Goal: Task Accomplishment & Management: Complete application form

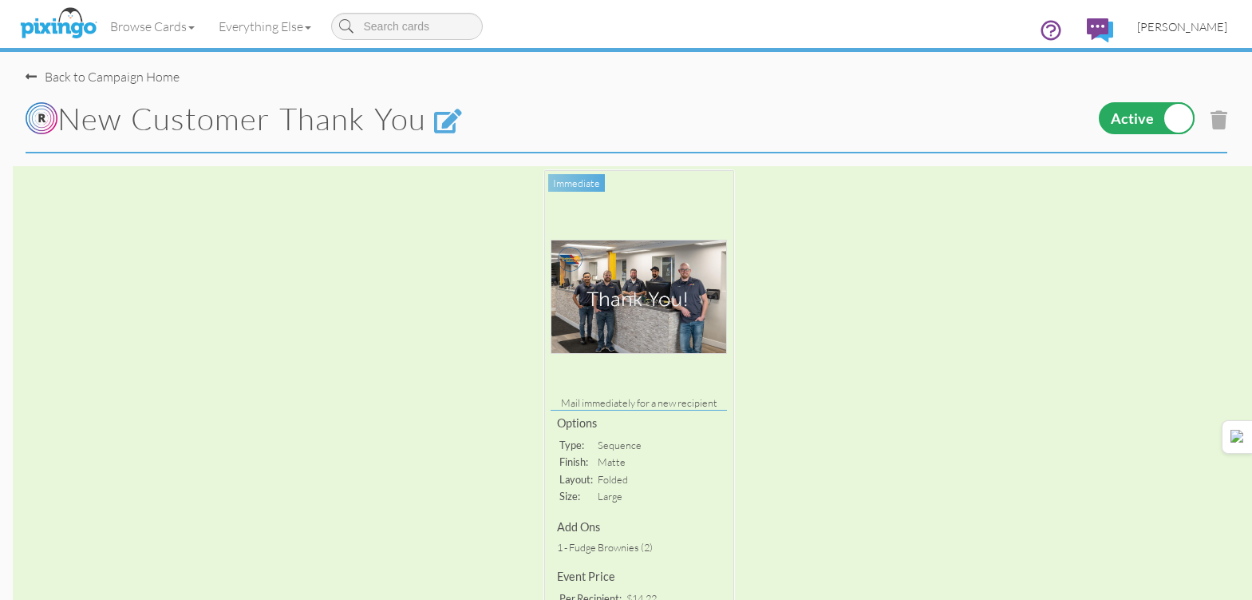
click at [1181, 24] on span "[PERSON_NAME]" at bounding box center [1183, 27] width 90 height 14
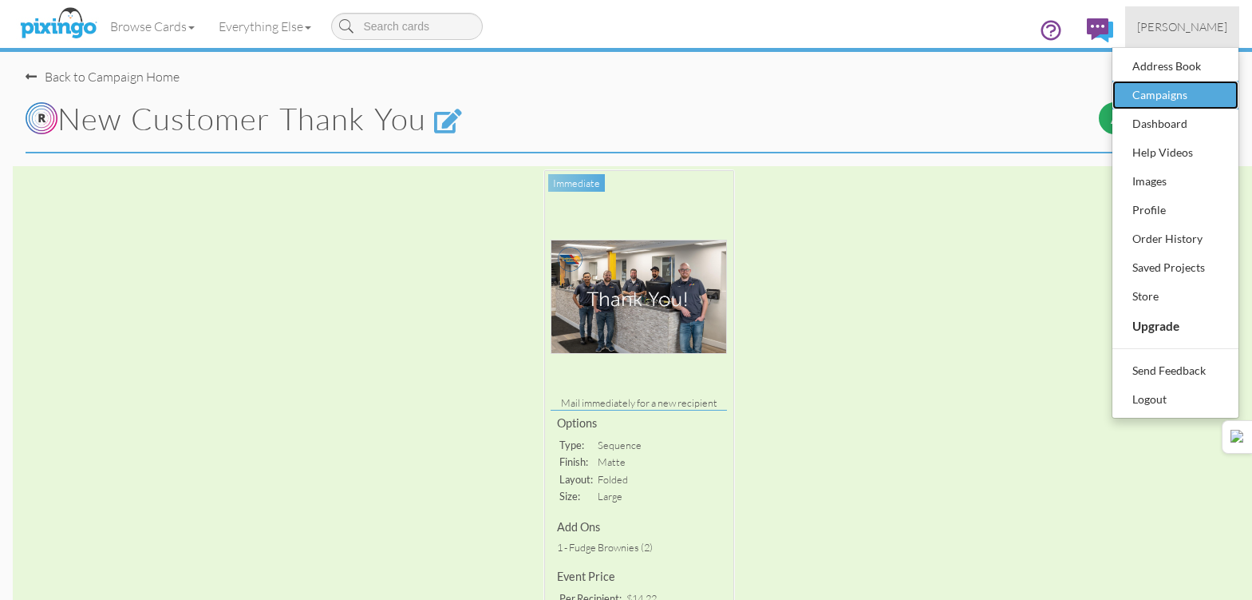
click at [1149, 89] on div "Campaigns" at bounding box center [1176, 95] width 94 height 24
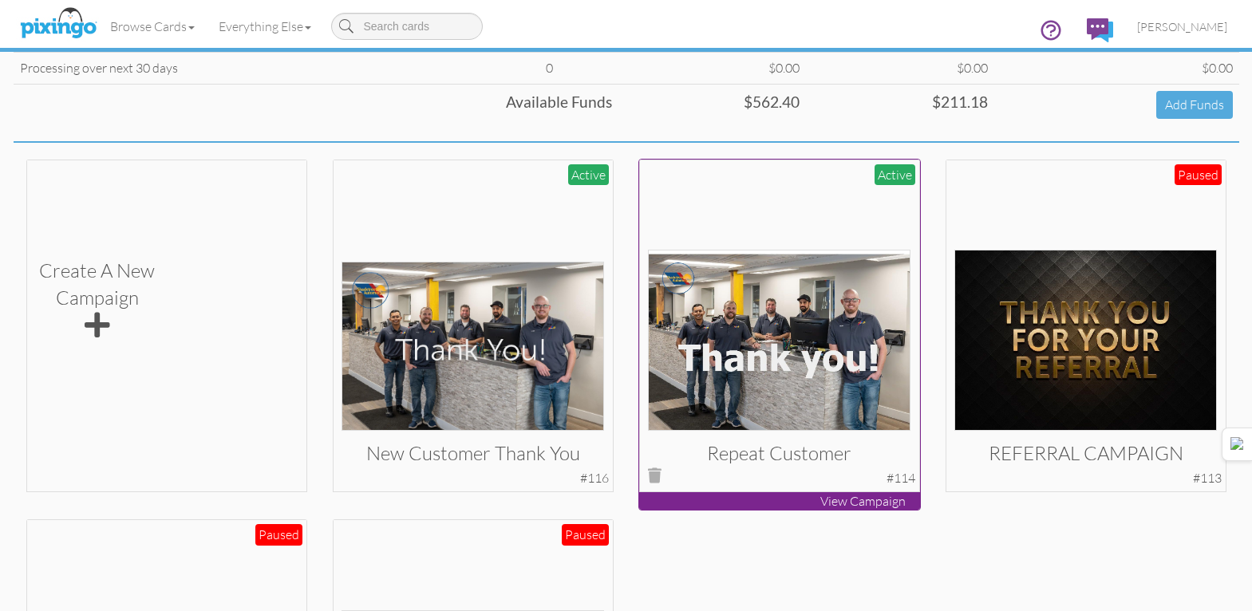
scroll to position [239, 0]
click at [703, 331] on img at bounding box center [779, 339] width 263 height 181
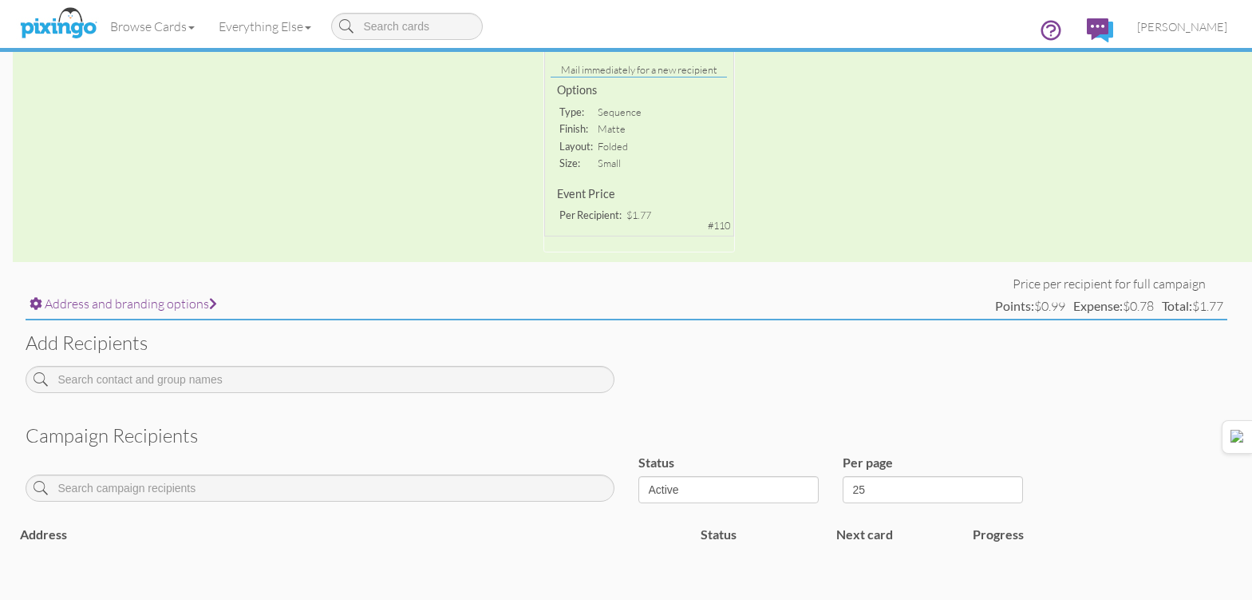
scroll to position [399, 0]
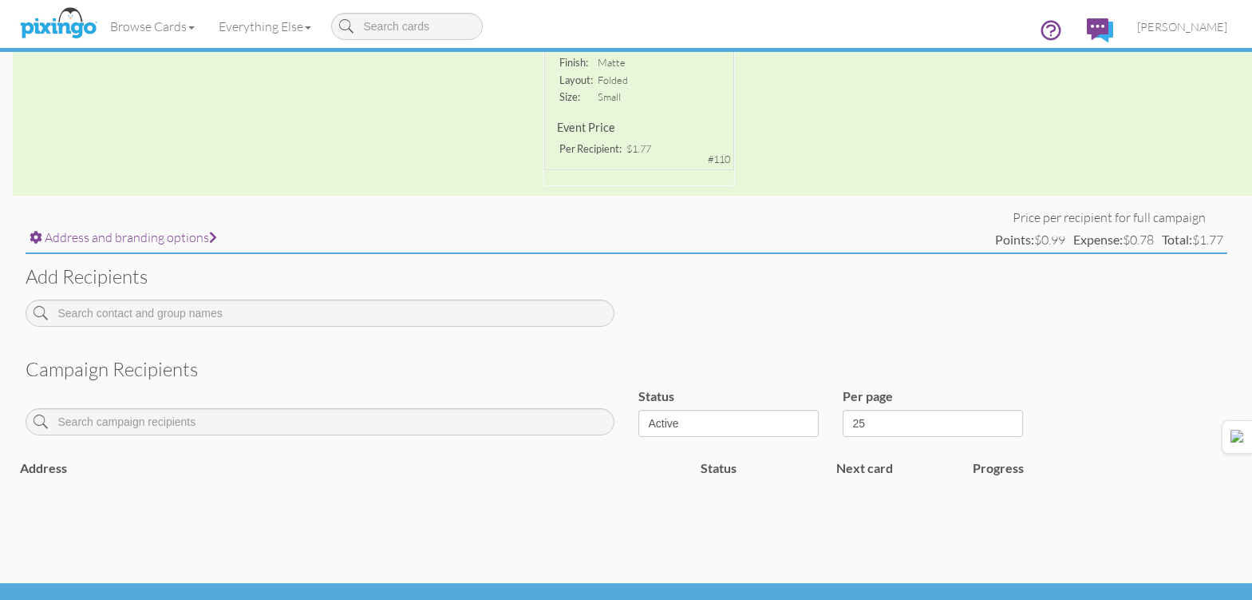
click at [443, 295] on div "Add recipients" at bounding box center [627, 296] width 1226 height 84
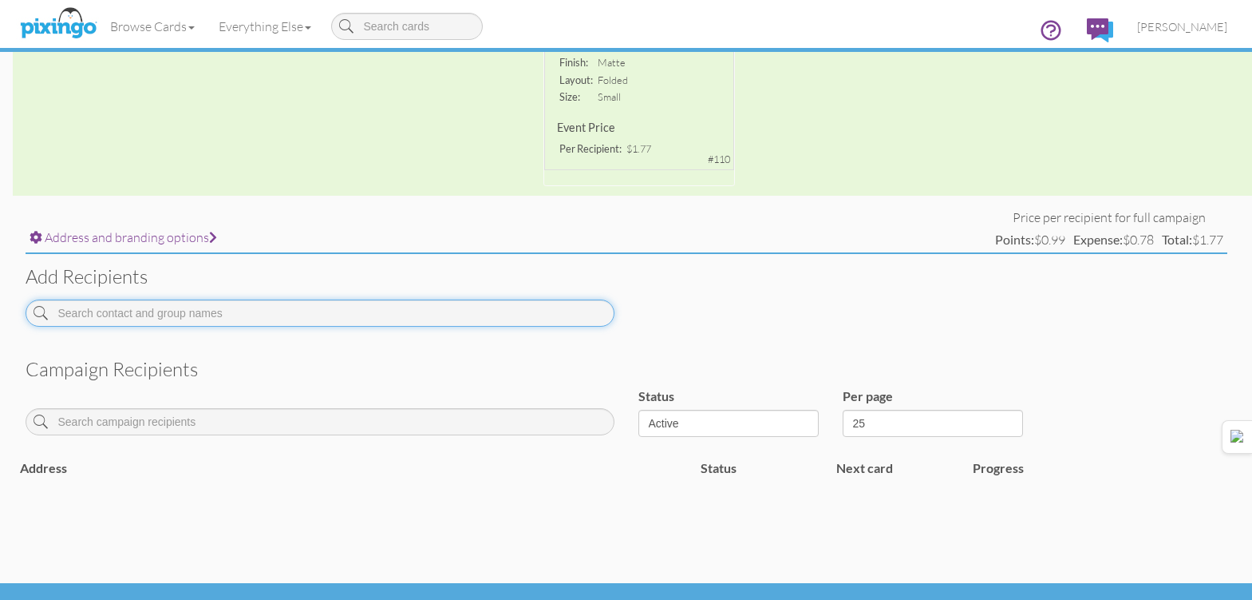
drag, startPoint x: 441, startPoint y: 307, endPoint x: 457, endPoint y: 310, distance: 16.1
click at [442, 307] on input at bounding box center [320, 312] width 589 height 27
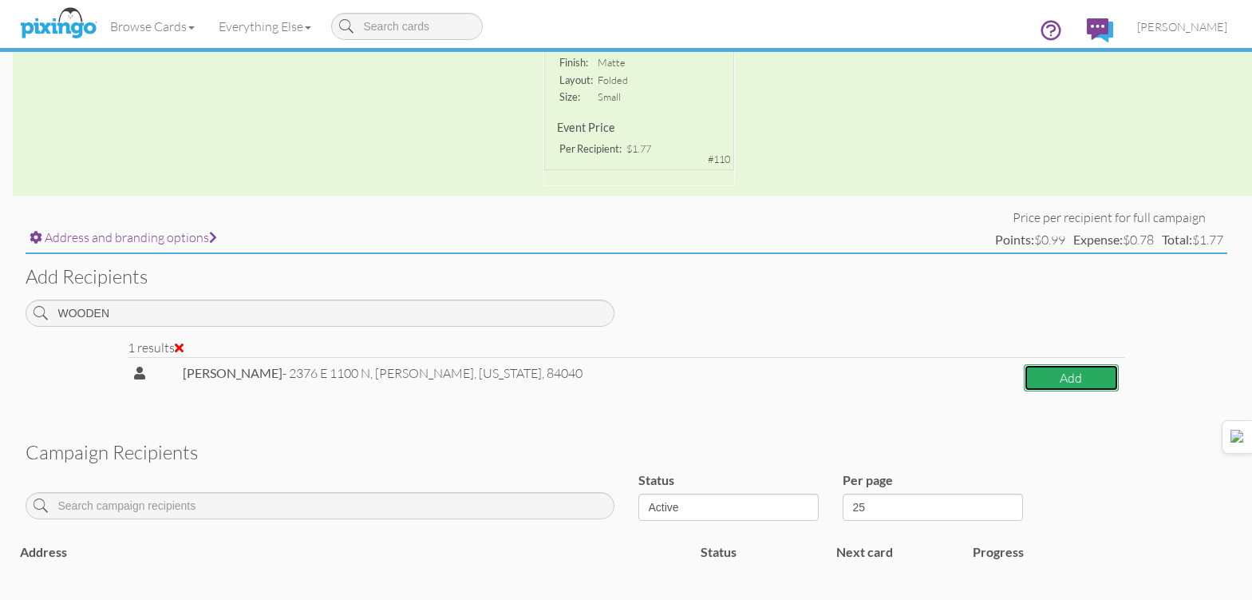
click at [1034, 383] on button "Add" at bounding box center [1071, 378] width 95 height 28
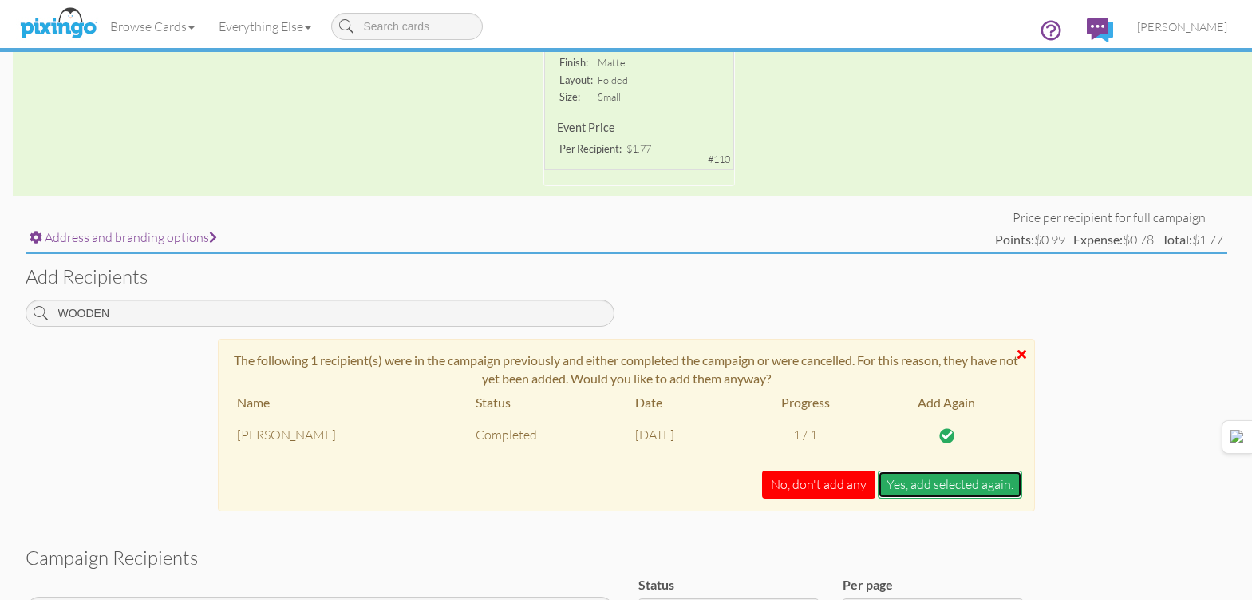
click at [965, 477] on button "Yes, add selected again." at bounding box center [950, 484] width 144 height 28
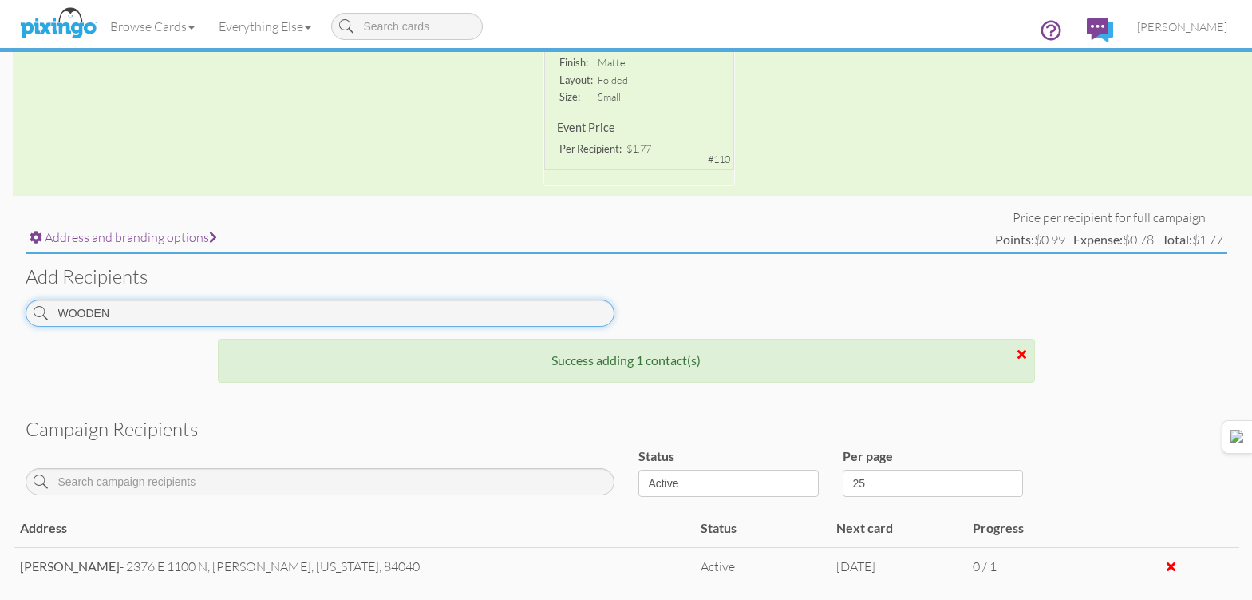
click at [543, 320] on input "WOODEN" at bounding box center [320, 312] width 589 height 27
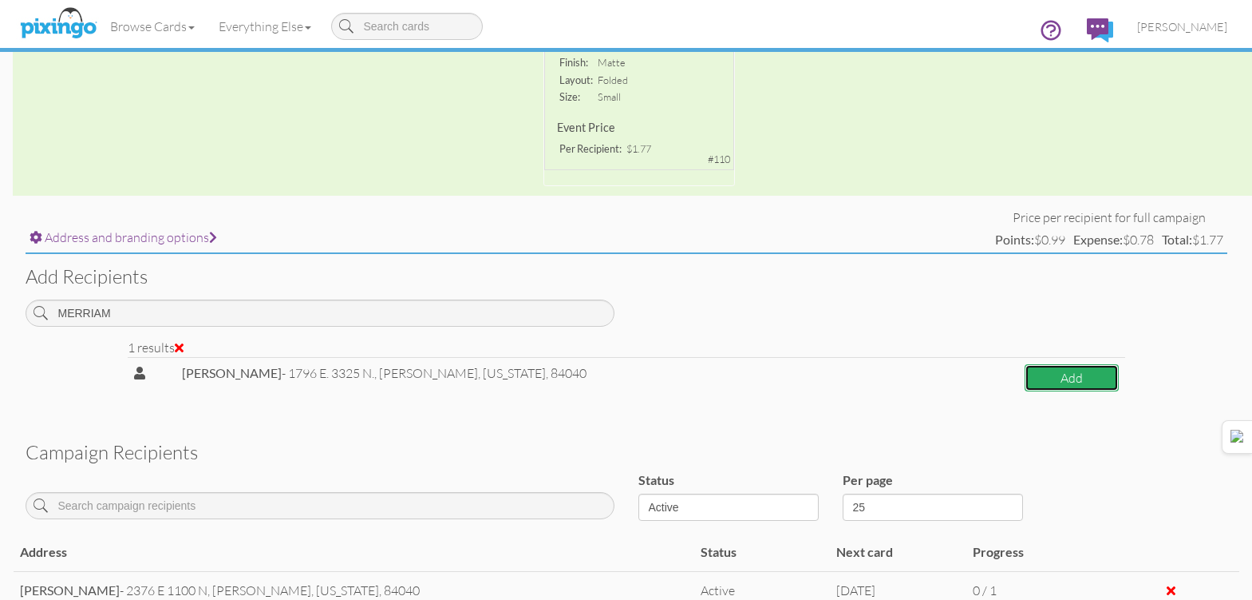
click at [1031, 370] on button "Add" at bounding box center [1071, 378] width 93 height 28
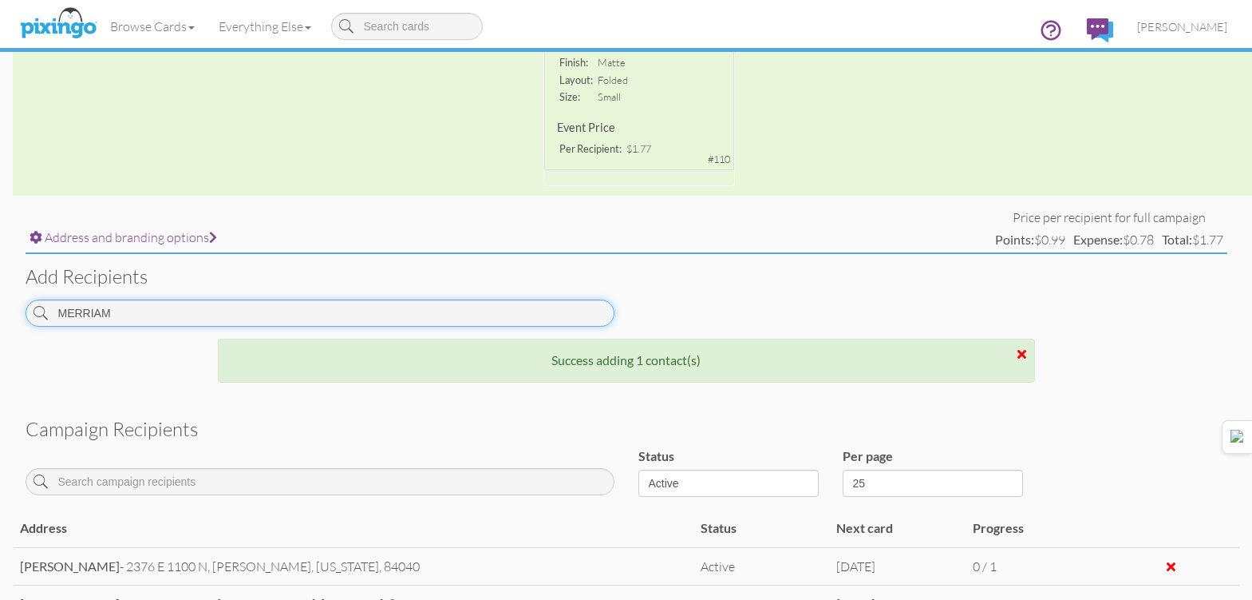
click at [580, 305] on input "MERRIAM" at bounding box center [320, 312] width 589 height 27
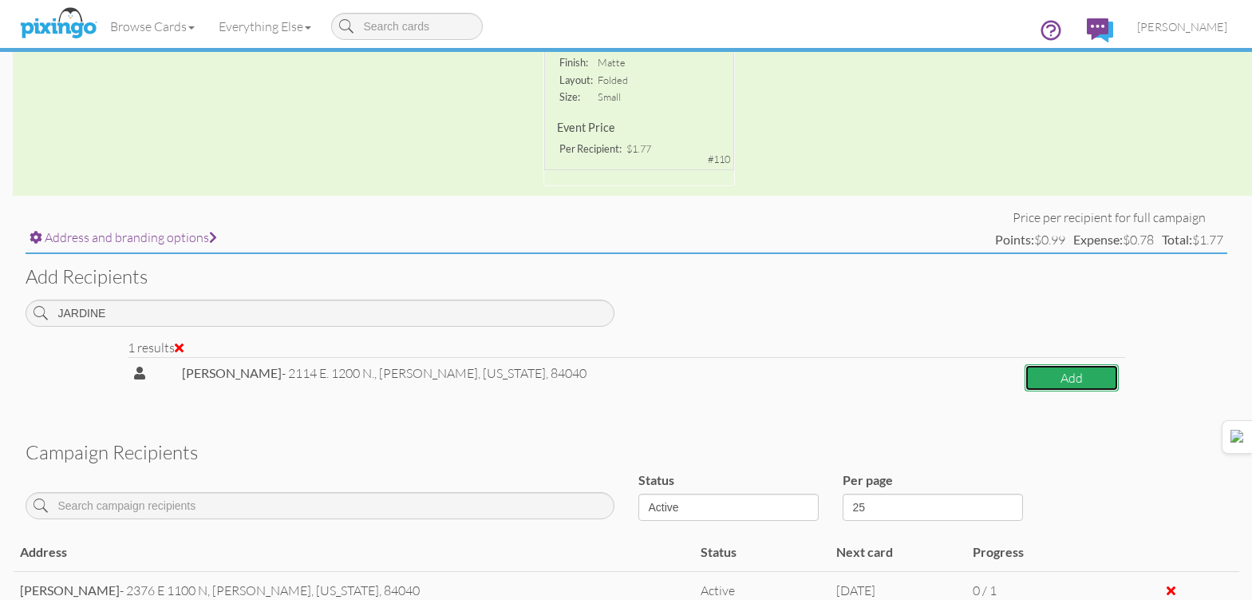
click at [1099, 374] on button "Add" at bounding box center [1071, 378] width 93 height 28
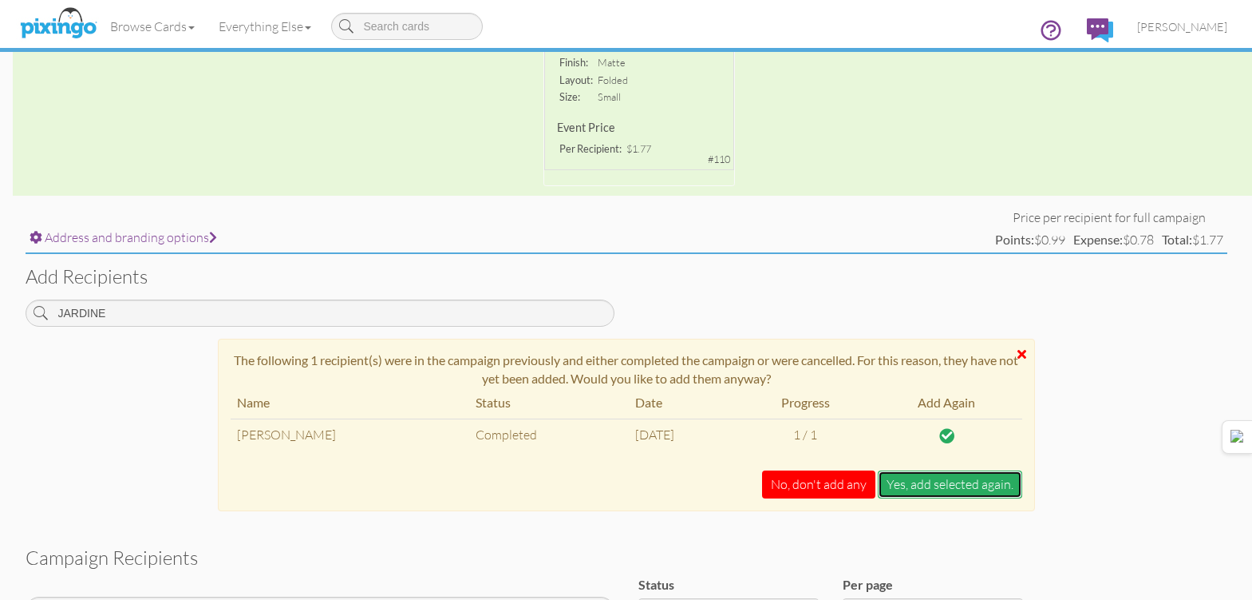
click at [975, 482] on button "Yes, add selected again." at bounding box center [950, 484] width 144 height 28
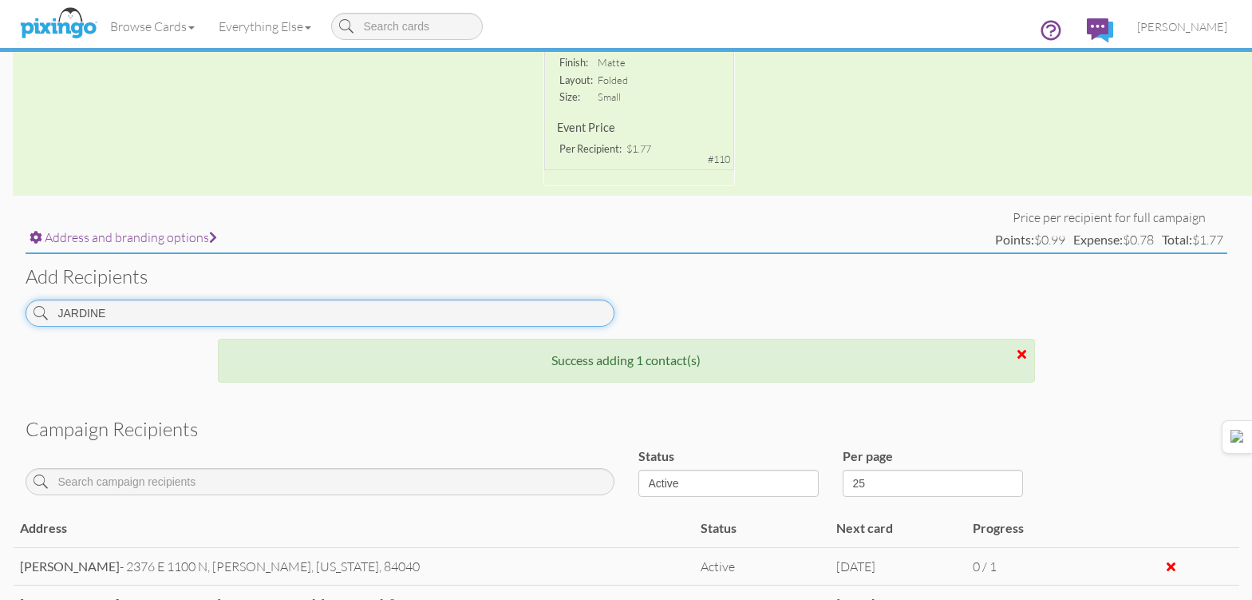
click at [507, 315] on input "JARDINE" at bounding box center [320, 312] width 589 height 27
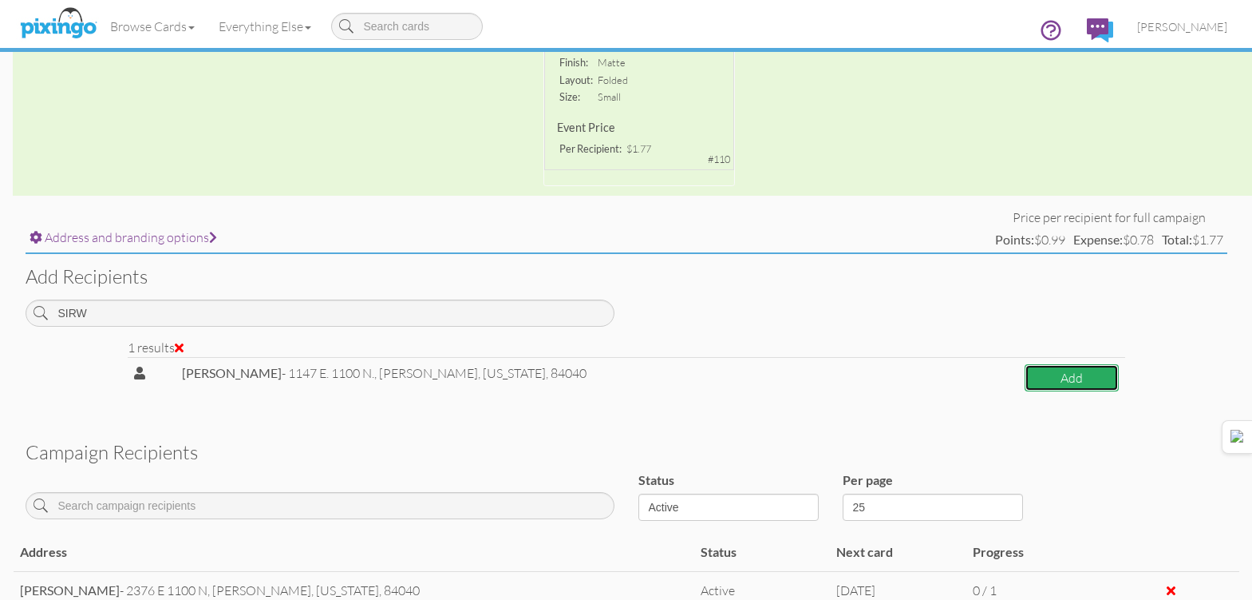
click at [1095, 377] on button "Add" at bounding box center [1071, 378] width 93 height 28
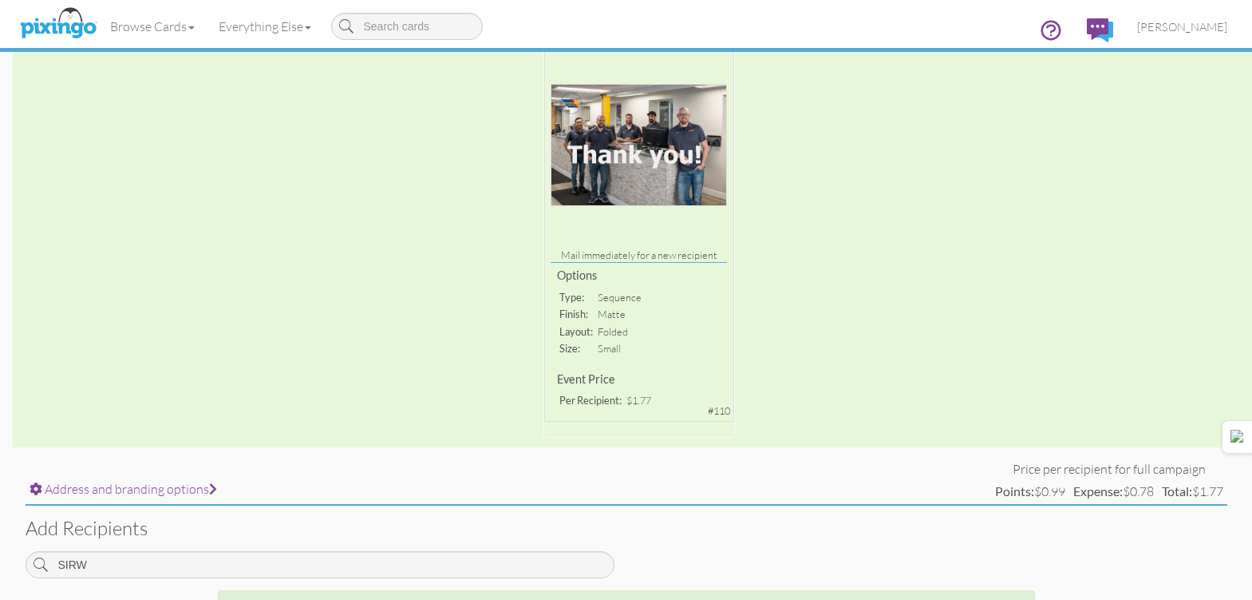
scroll to position [239, 0]
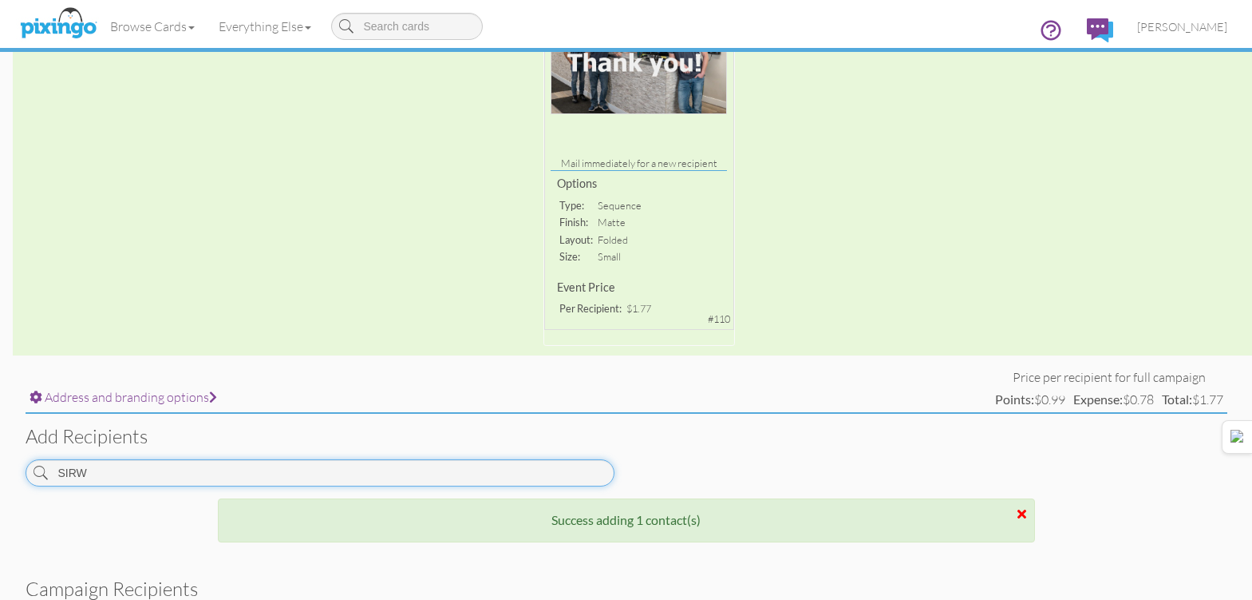
click at [464, 476] on input "SIRW" at bounding box center [320, 472] width 589 height 27
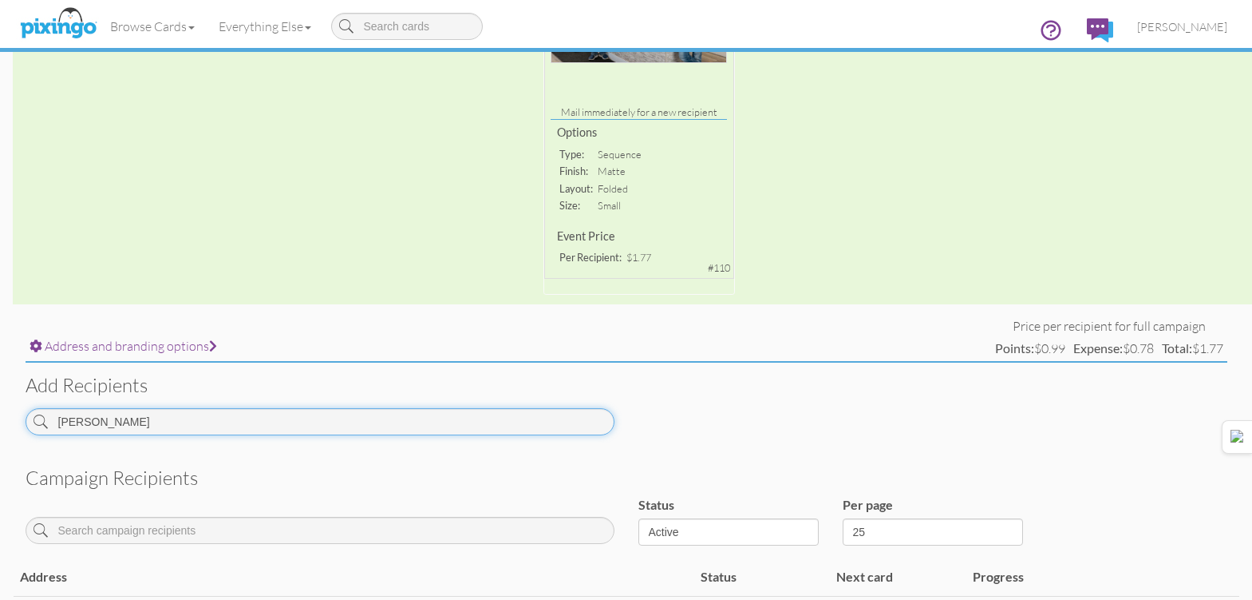
scroll to position [319, 0]
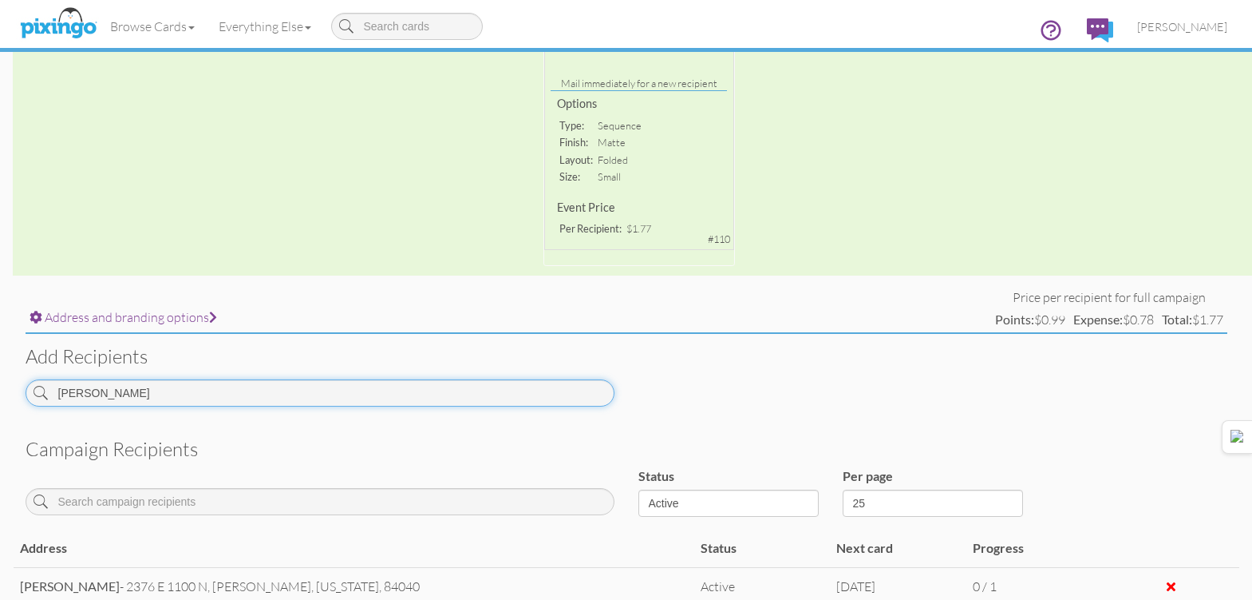
click at [580, 396] on input "[PERSON_NAME]" at bounding box center [320, 392] width 589 height 27
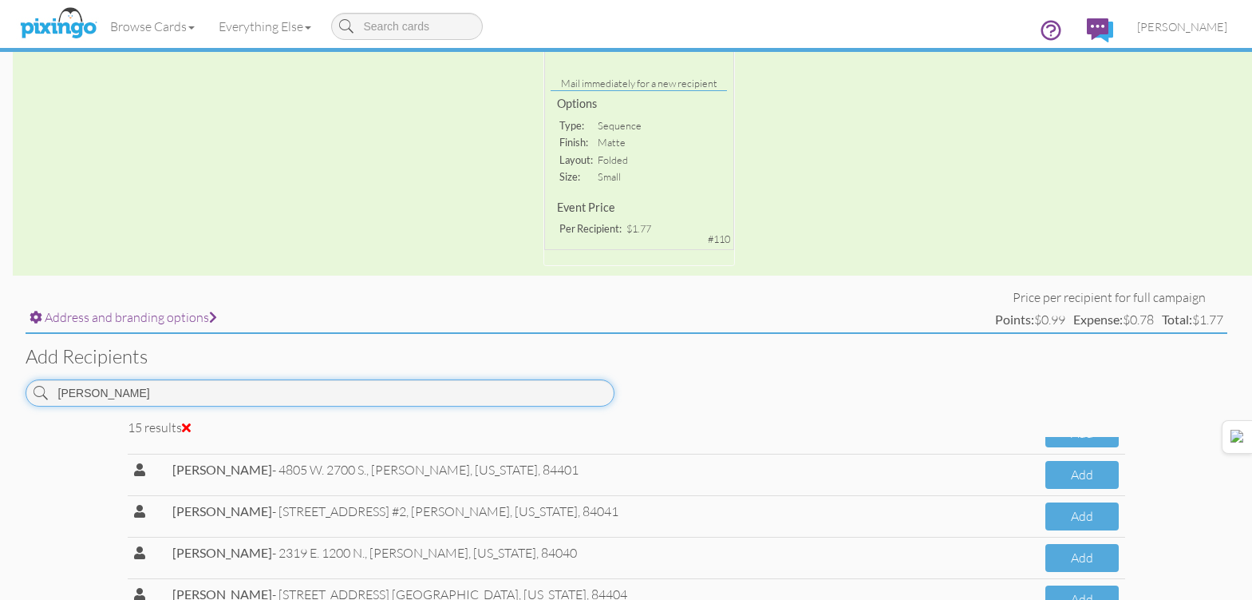
scroll to position [237, 0]
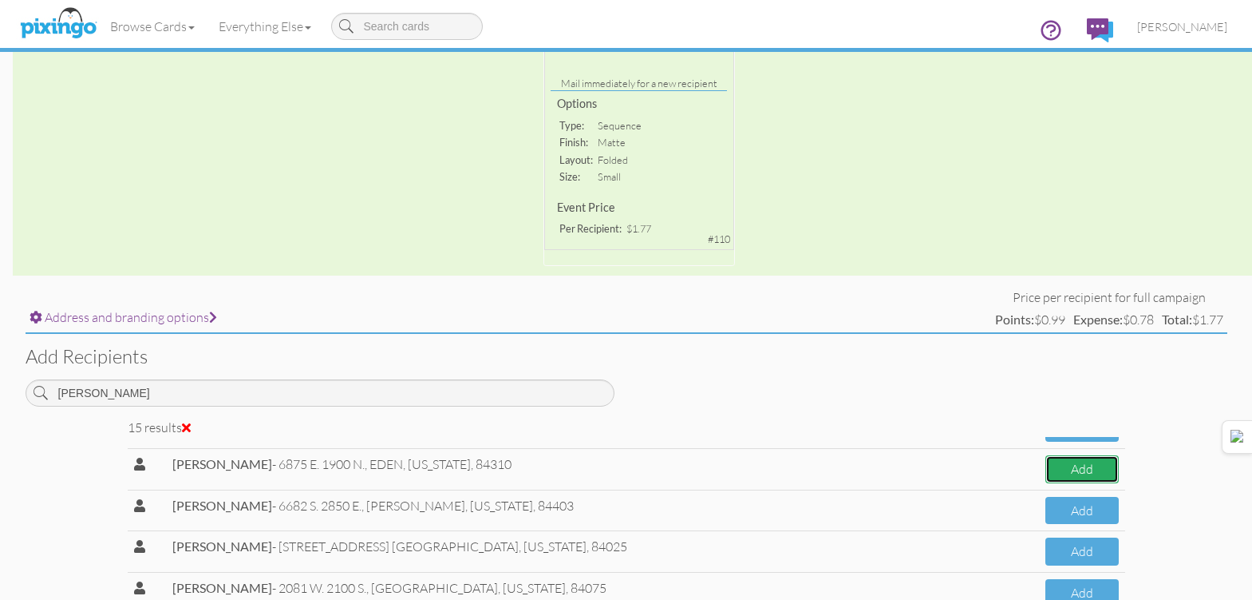
click at [1070, 460] on button "Add" at bounding box center [1082, 469] width 73 height 28
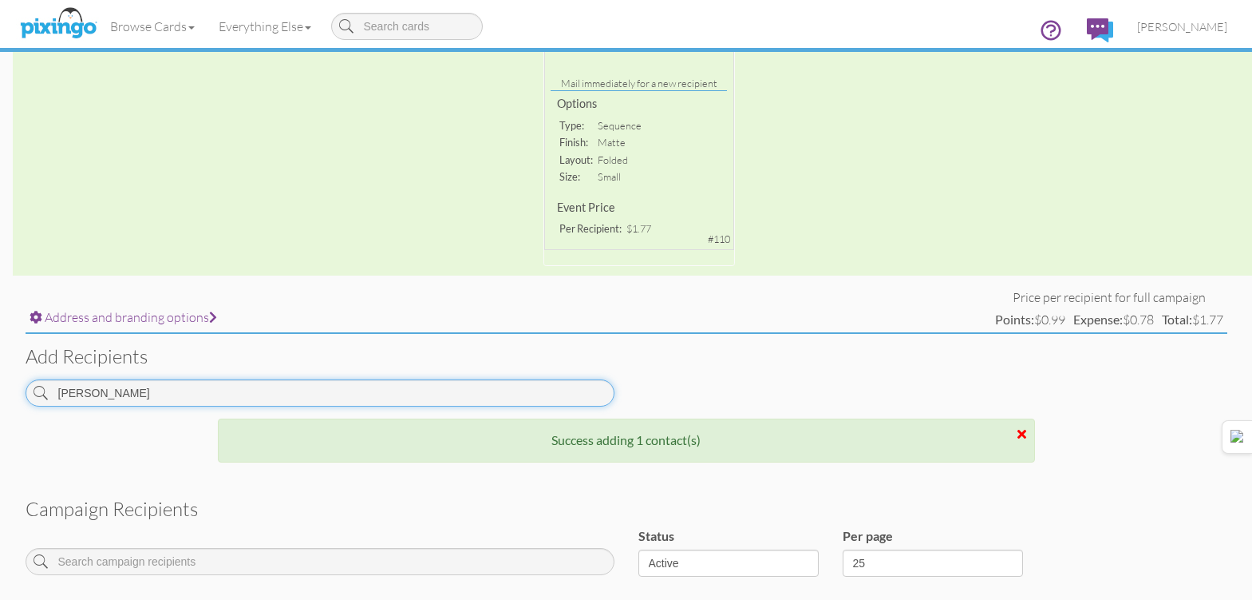
click at [398, 404] on input "[PERSON_NAME]" at bounding box center [320, 392] width 589 height 27
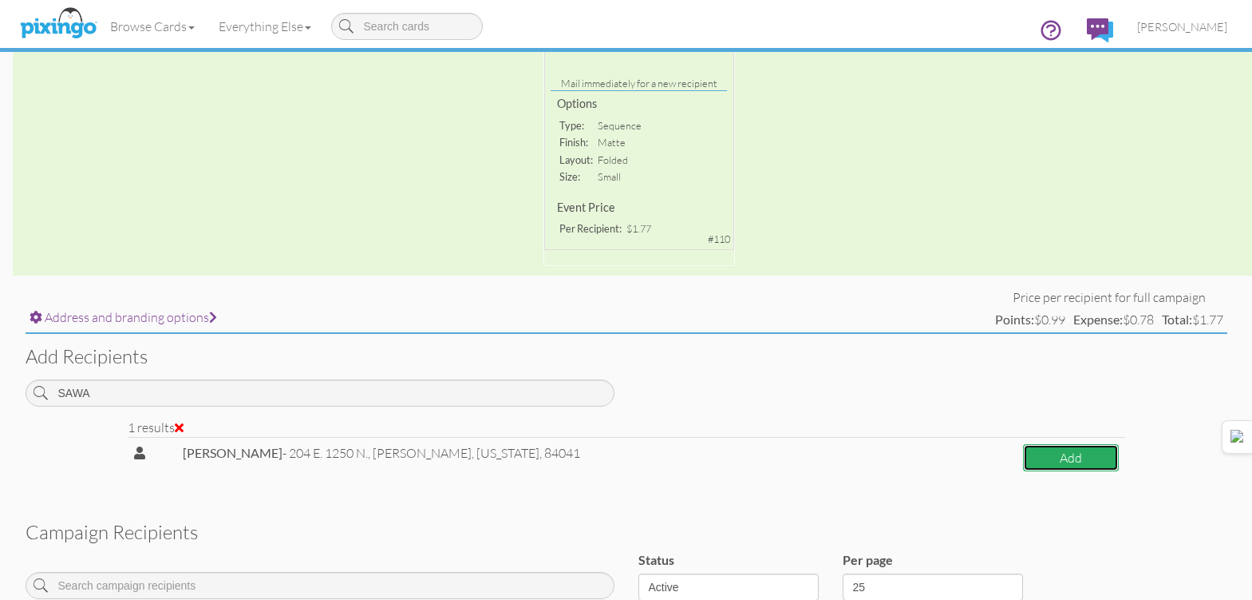
click at [1085, 456] on button "Add" at bounding box center [1070, 458] width 95 height 28
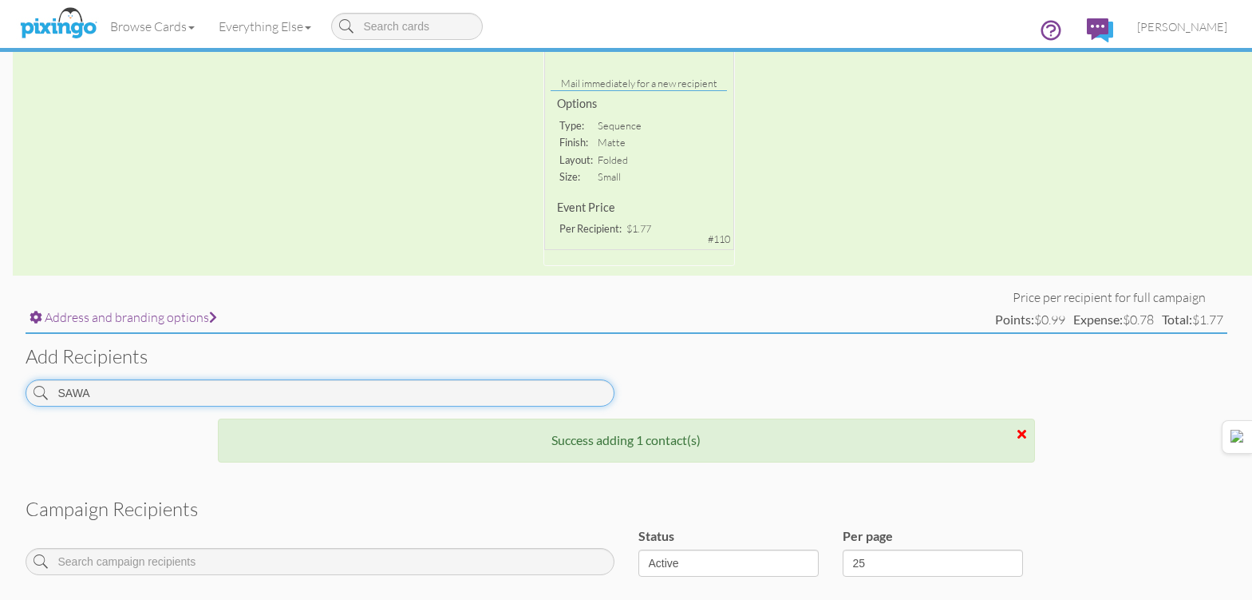
click at [529, 395] on input "SAWA" at bounding box center [320, 392] width 589 height 27
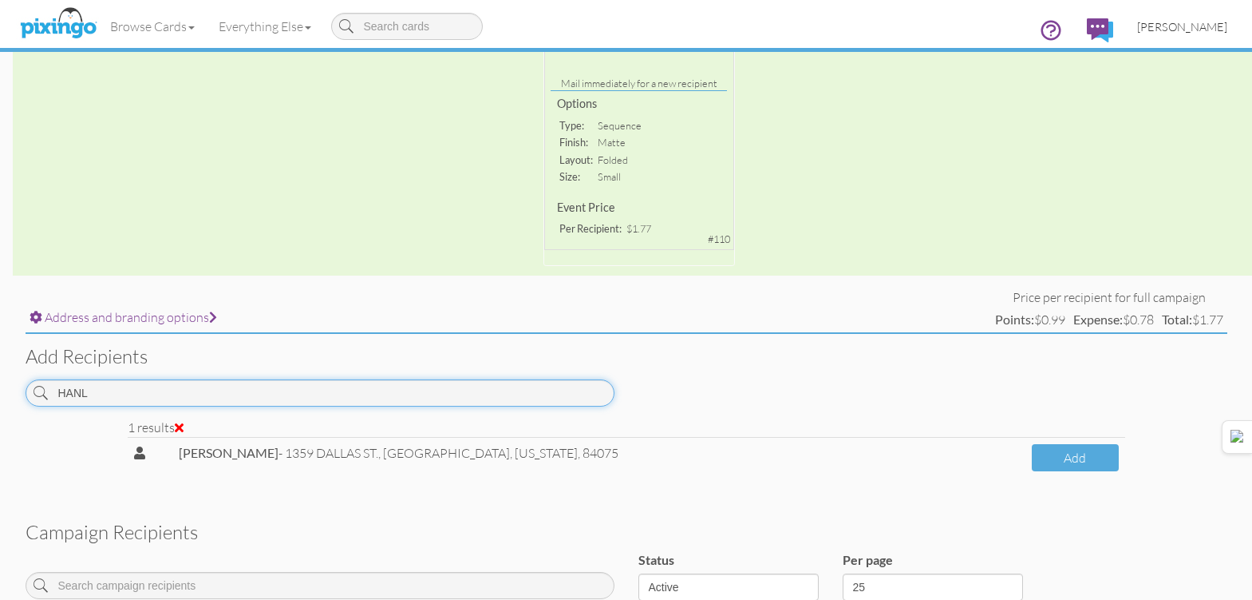
type input "HANL"
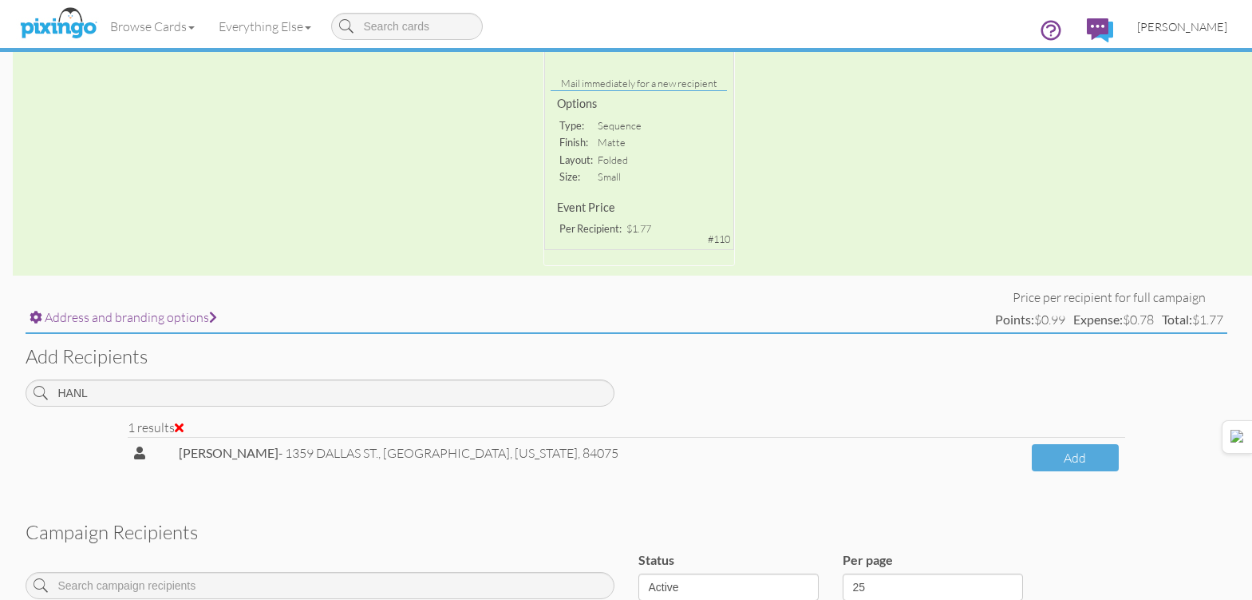
click at [1166, 36] on link "[PERSON_NAME]" at bounding box center [1183, 26] width 114 height 41
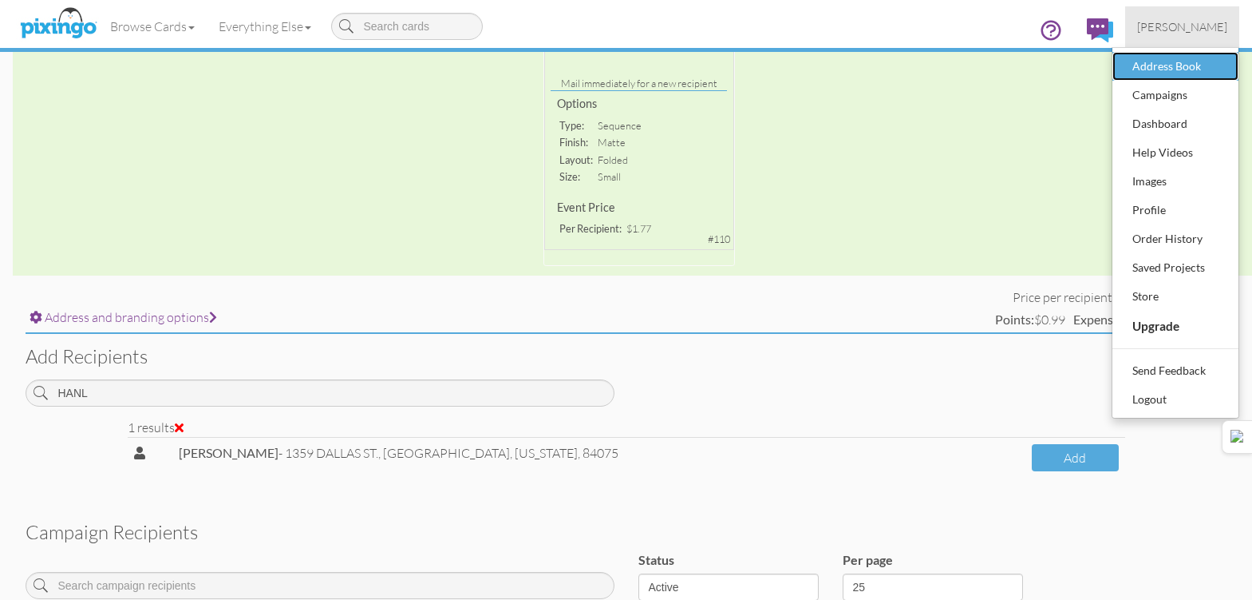
click at [1169, 69] on div "Address Book" at bounding box center [1176, 66] width 94 height 24
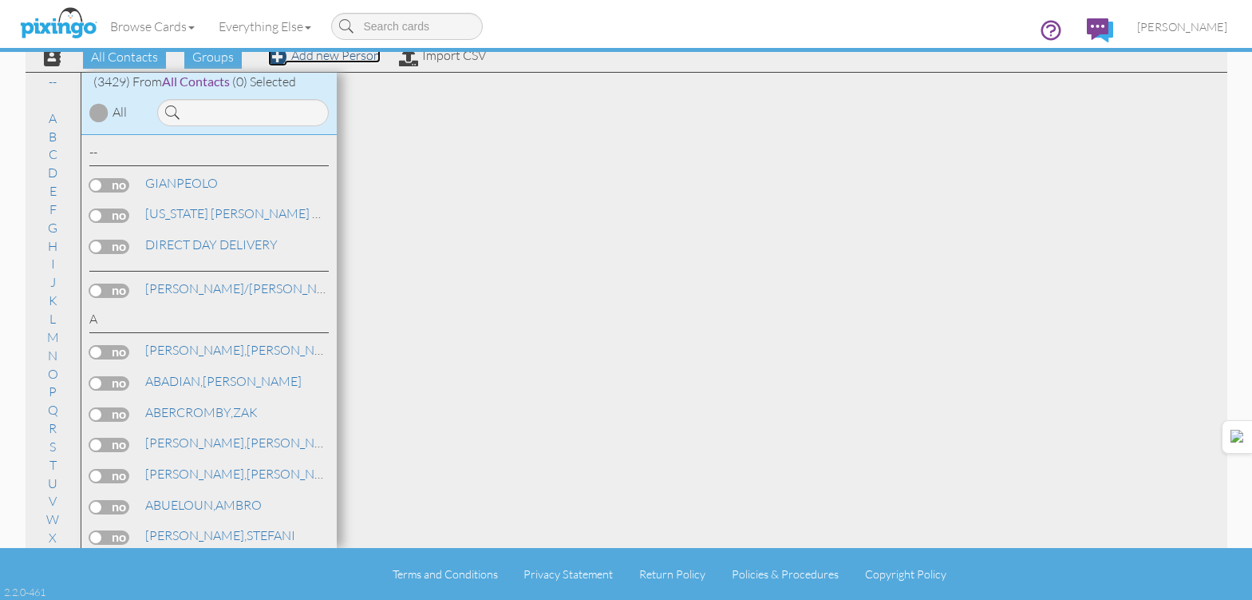
click at [350, 63] on link "Add new Person" at bounding box center [324, 55] width 113 height 16
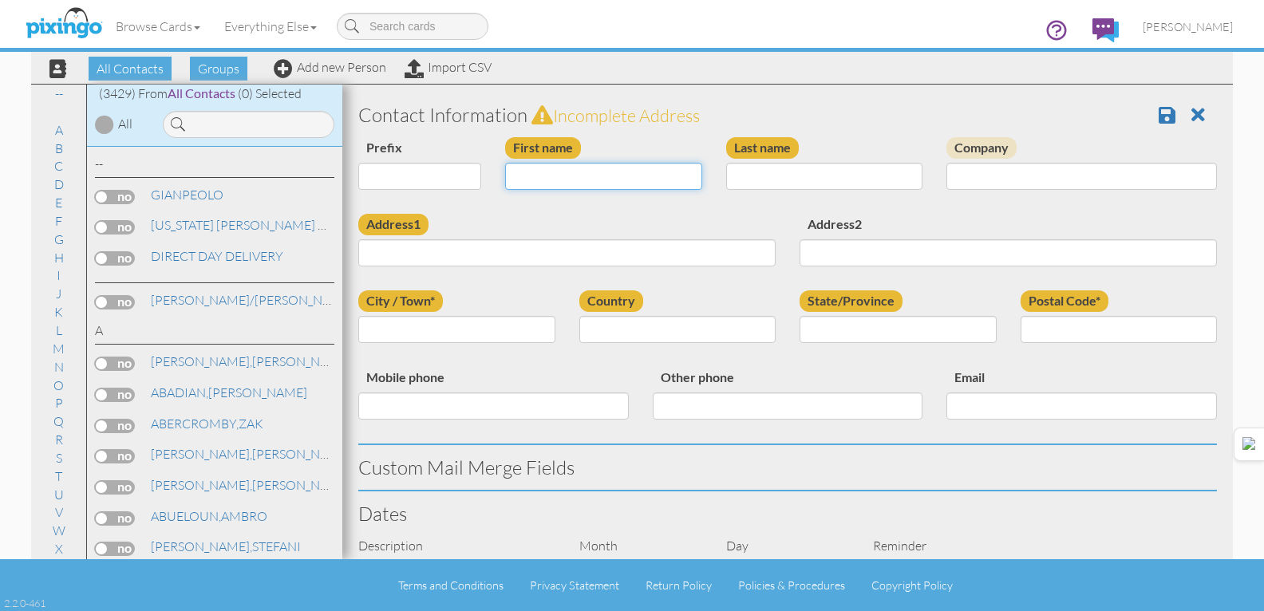
click at [616, 171] on input "First name" at bounding box center [603, 176] width 197 height 27
type input "[PERSON_NAME]"
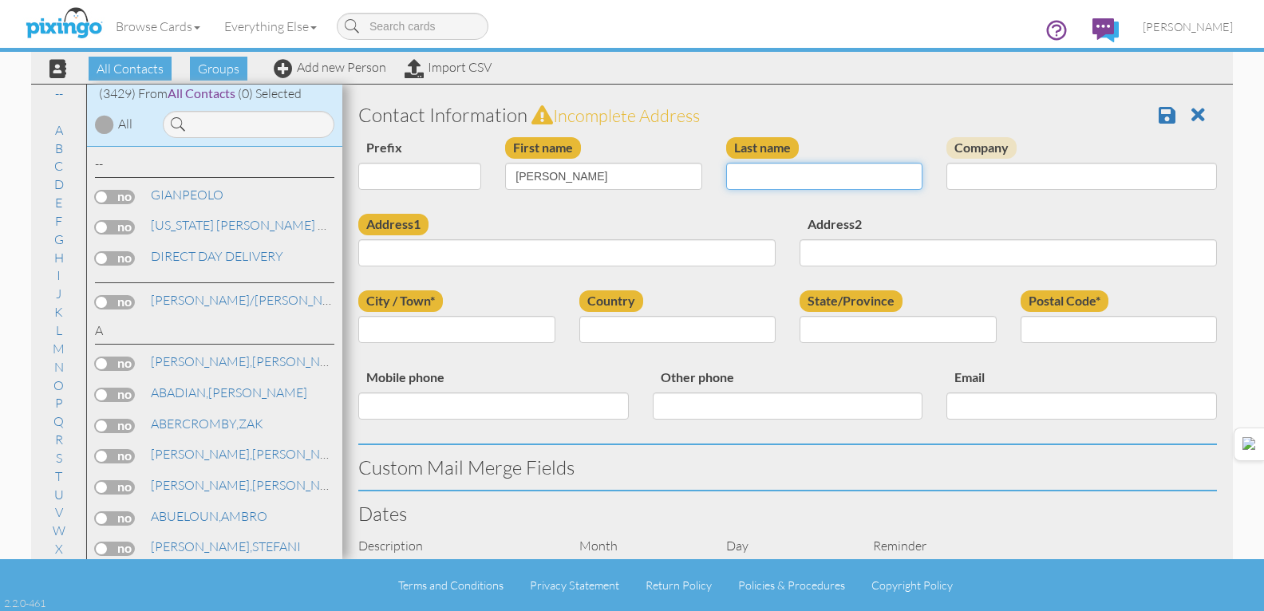
type input "H"
type input "[PERSON_NAME]"
type input "524 E. 400 S."
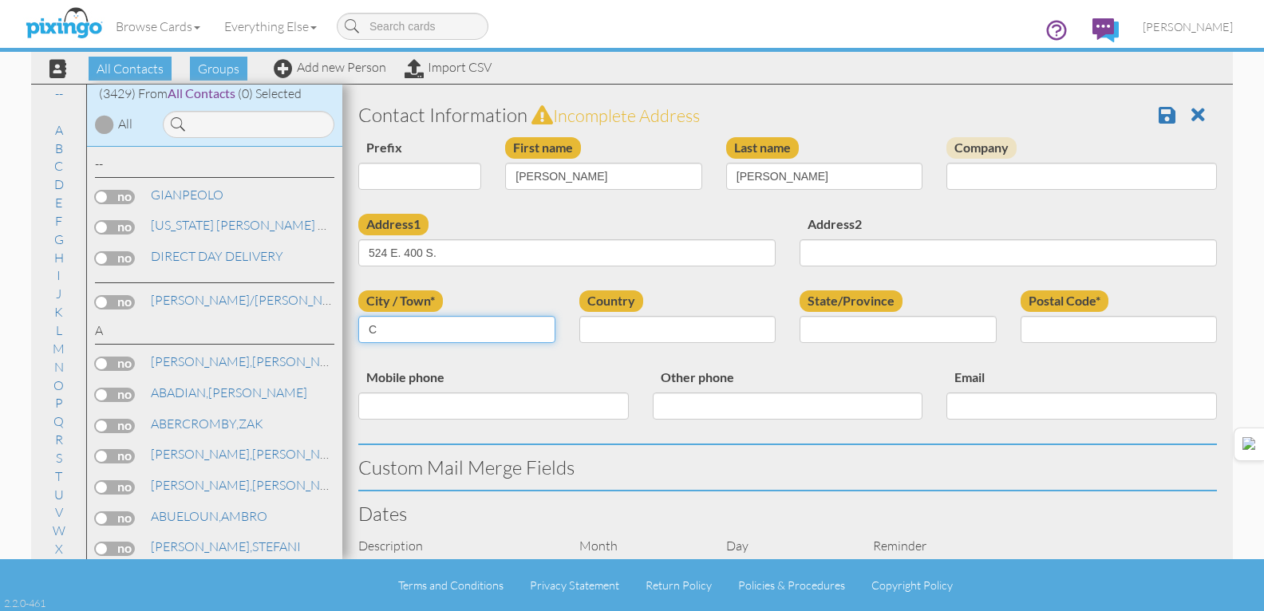
type input "C"
type input "CLEARFIELD"
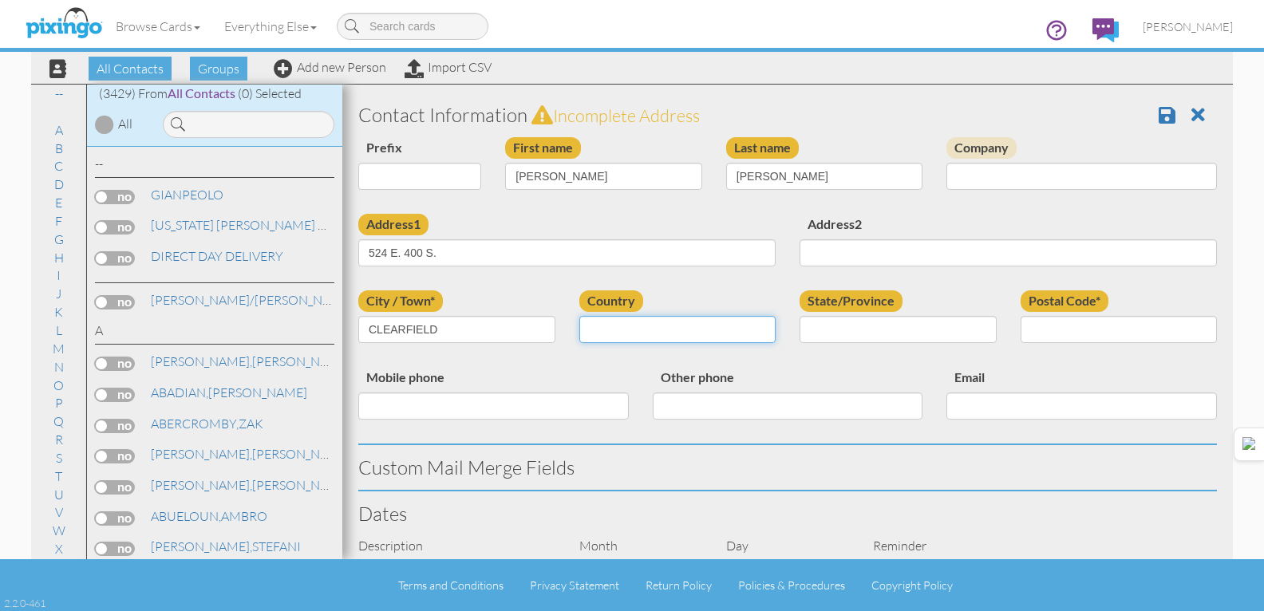
select select "object:22812"
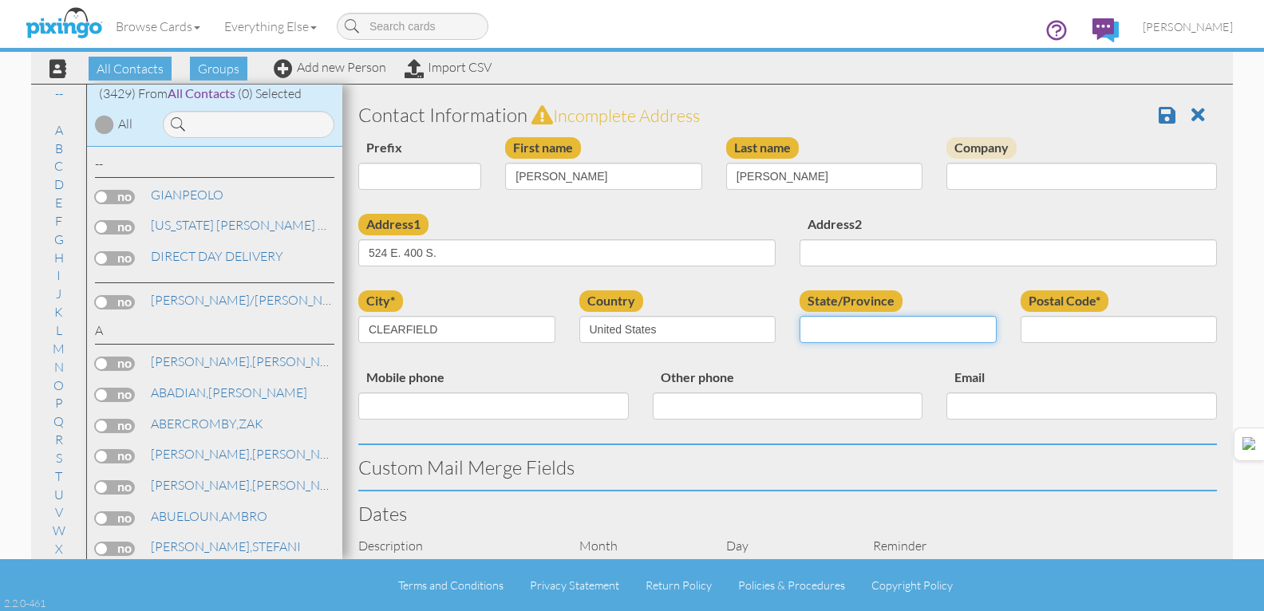
select select "object:23111"
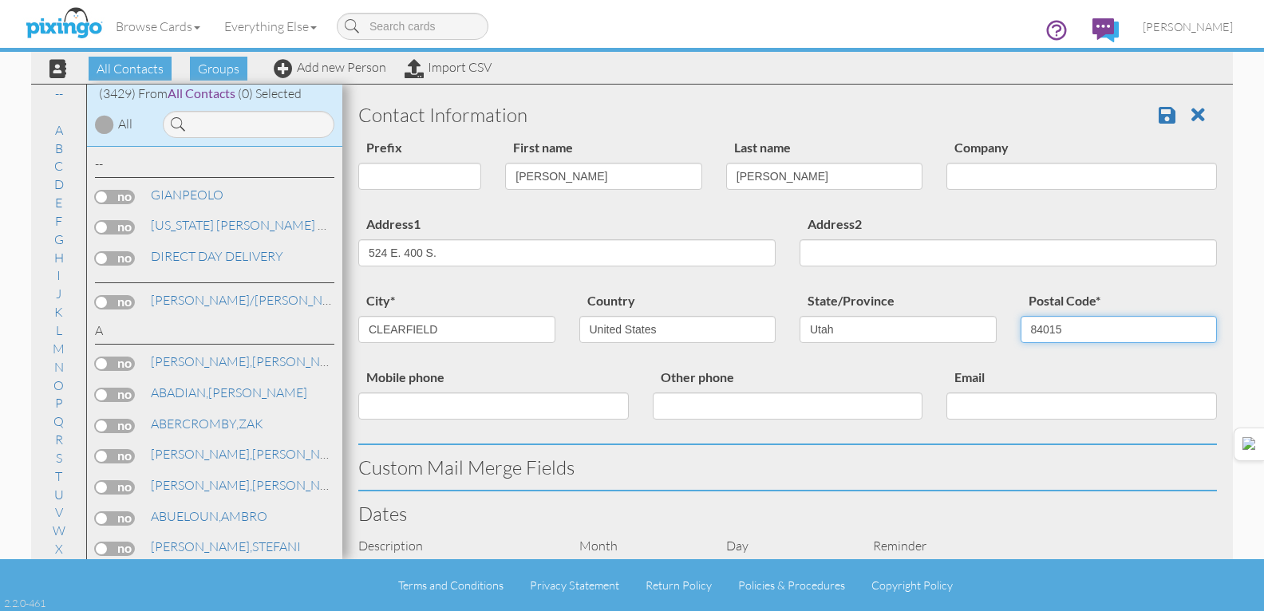
type input "84015"
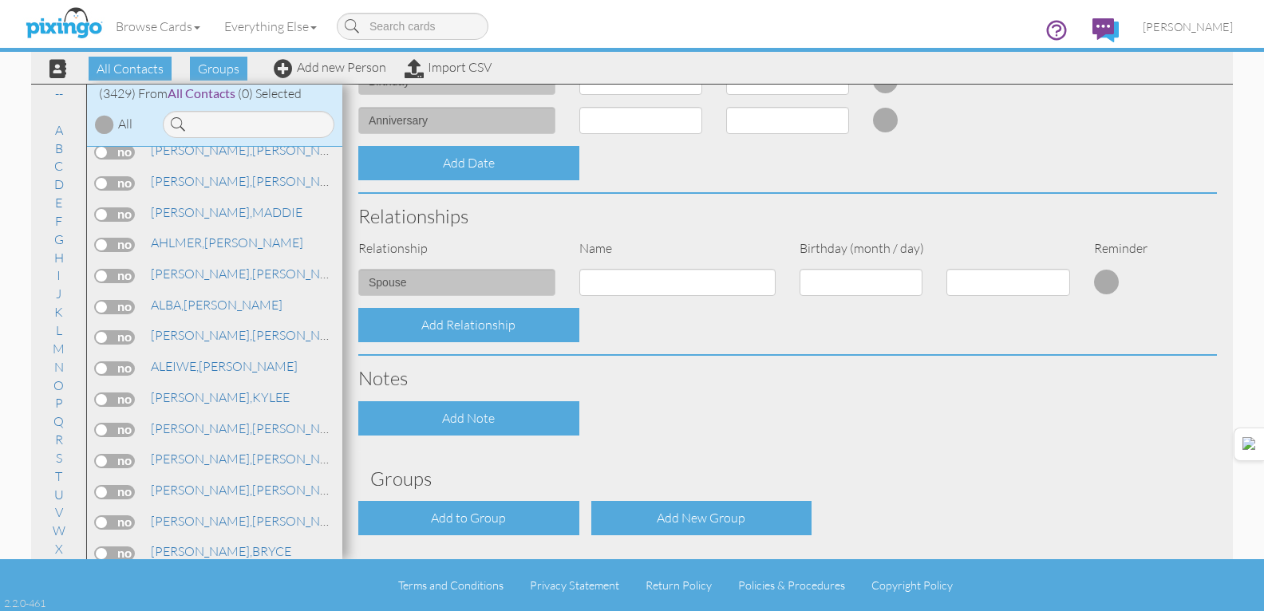
scroll to position [556, 0]
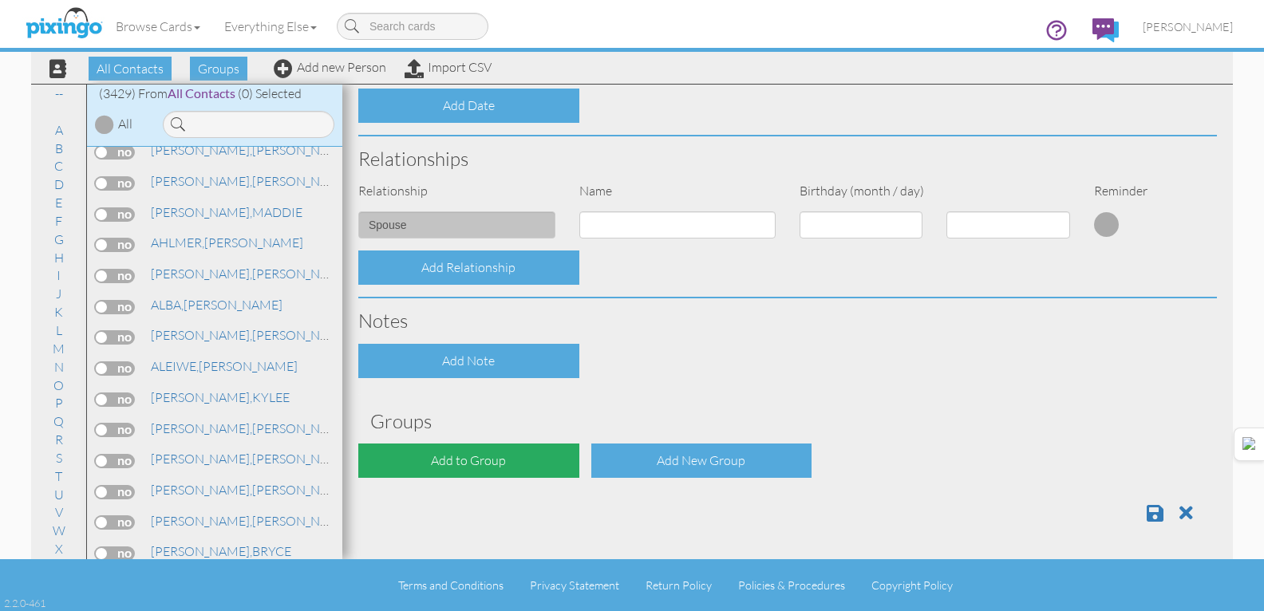
click at [520, 461] on div "Add to Group" at bounding box center [468, 461] width 221 height 34
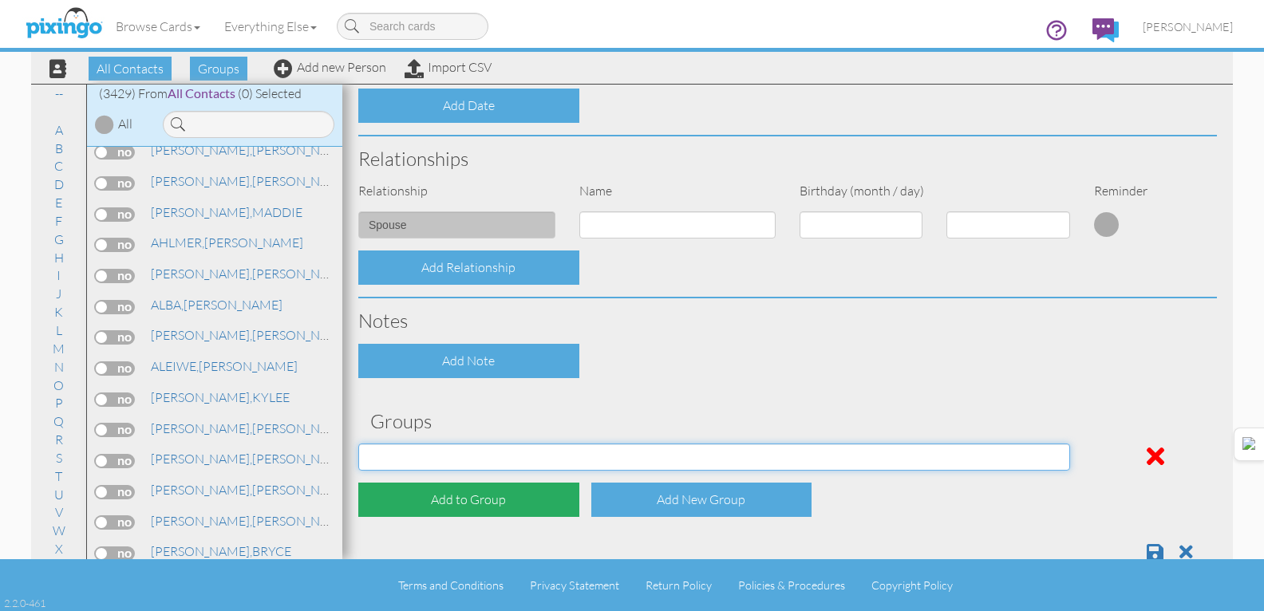
click at [520, 461] on select "[DATE] [DATE] [DATE] [DATE] [DATE] [DATE] [DATE] [DATE] [DATE] [DATE] [DATE] [D…" at bounding box center [714, 457] width 712 height 27
select select "object:23126"
click at [358, 444] on select "[DATE] [DATE] [DATE] [DATE] [DATE] [DATE] [DATE] [DATE] [DATE] [DATE] [DATE] [D…" at bounding box center [714, 457] width 712 height 27
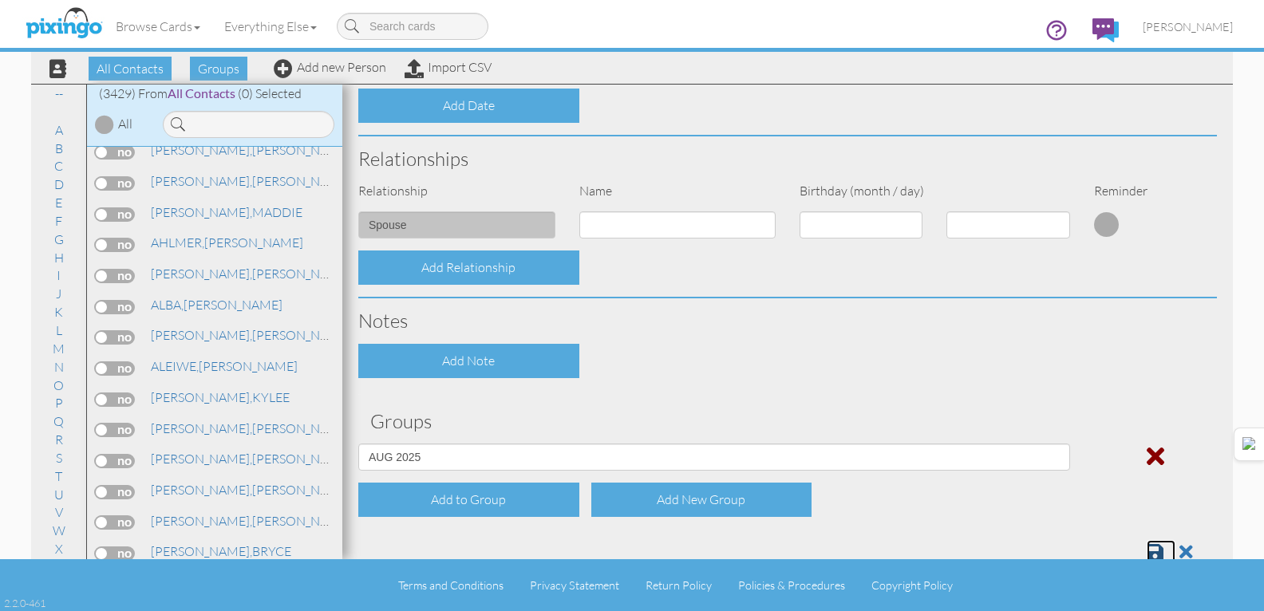
scroll to position [560, 0]
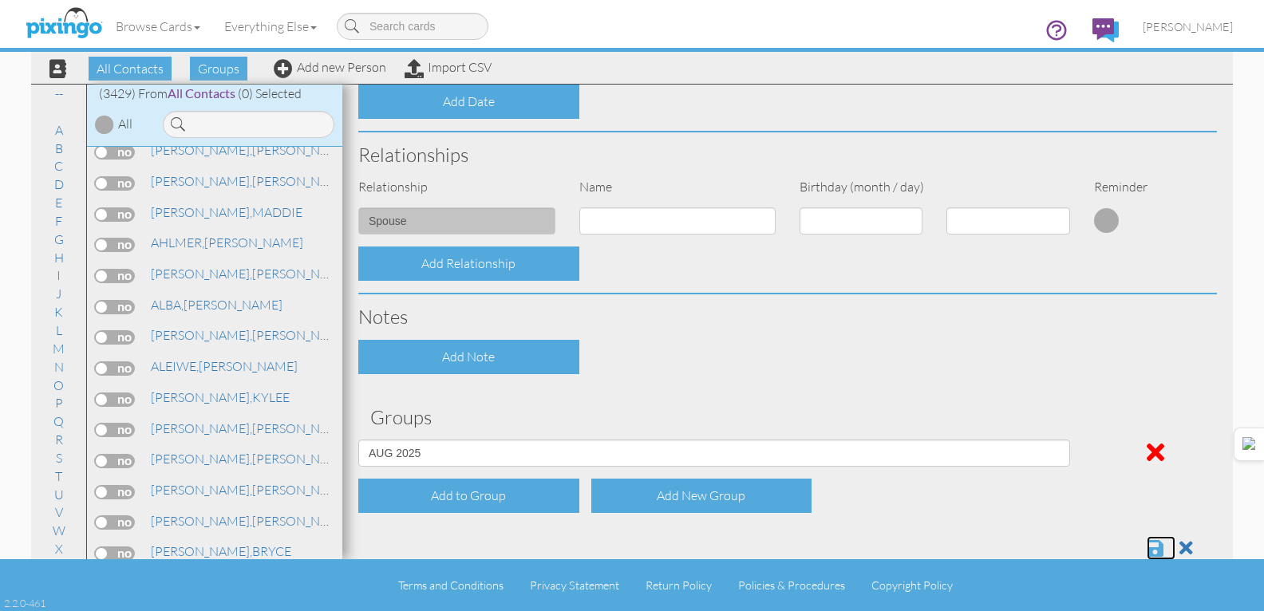
click at [1150, 550] on span at bounding box center [1155, 548] width 17 height 19
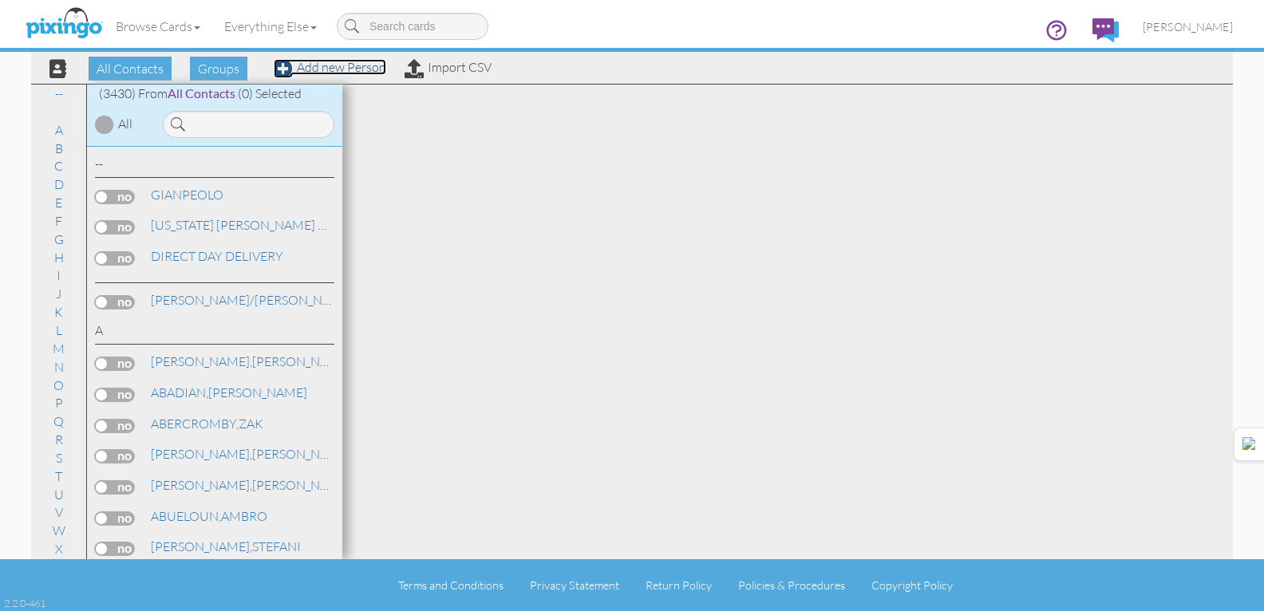
click at [350, 73] on link "Add new Person" at bounding box center [330, 67] width 113 height 16
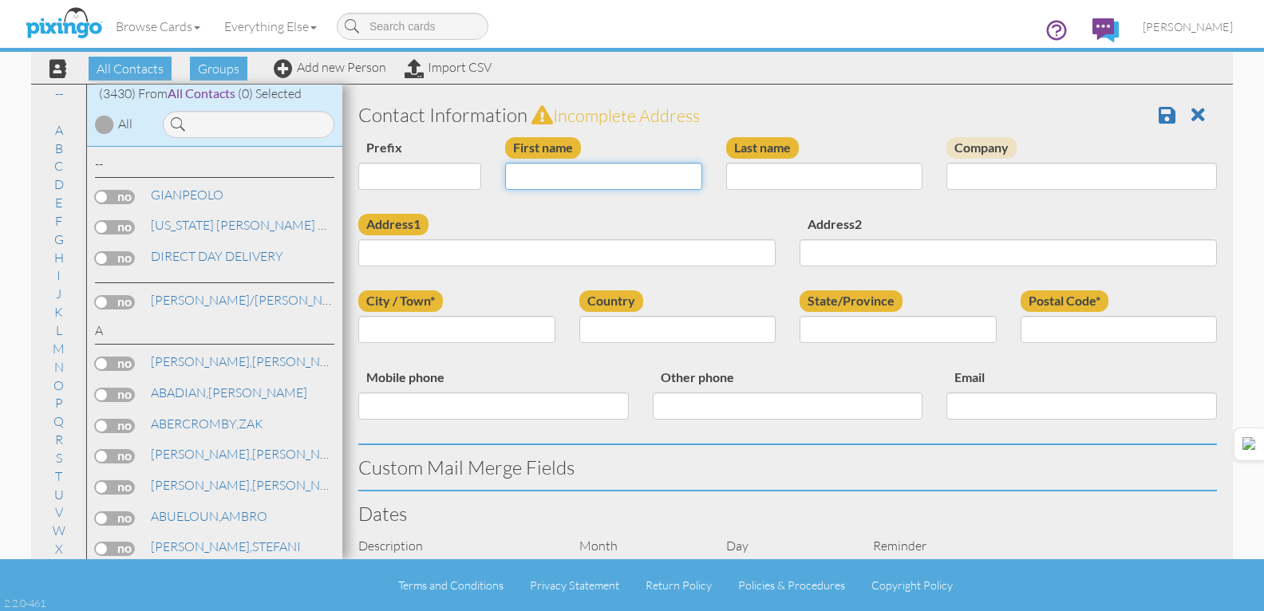
click at [567, 177] on input "First name" at bounding box center [603, 176] width 197 height 27
type input "[PERSON_NAME]"
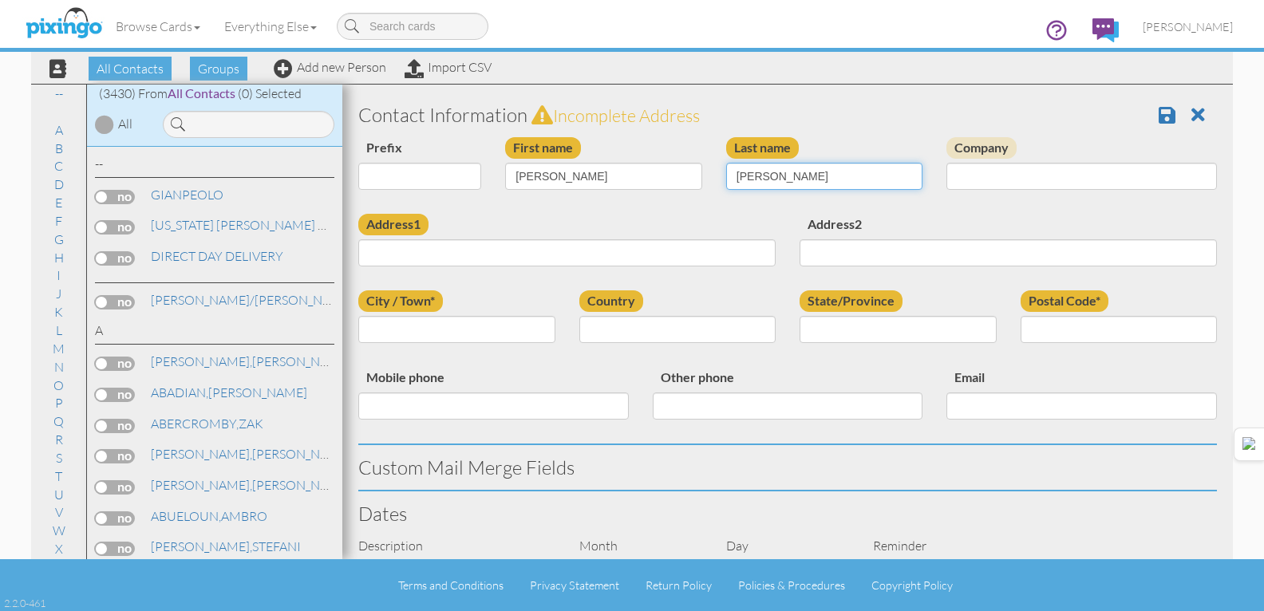
type input "[PERSON_NAME]"
click at [1196, 120] on link at bounding box center [1205, 115] width 26 height 24
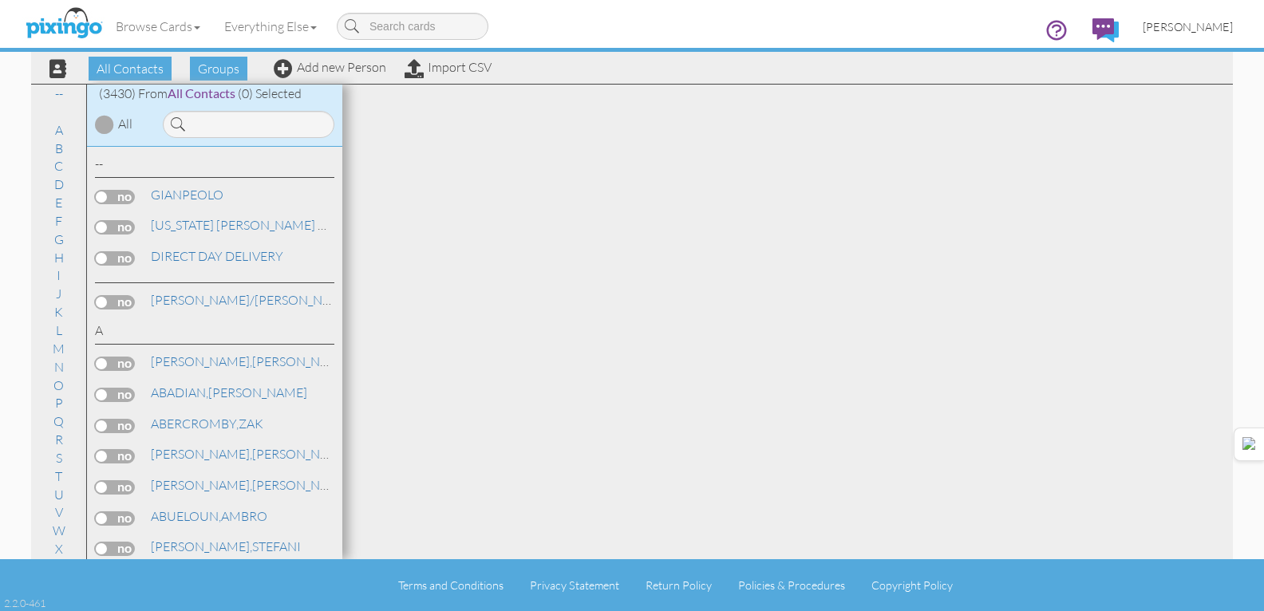
click at [1188, 6] on link "[PERSON_NAME]" at bounding box center [1188, 26] width 114 height 41
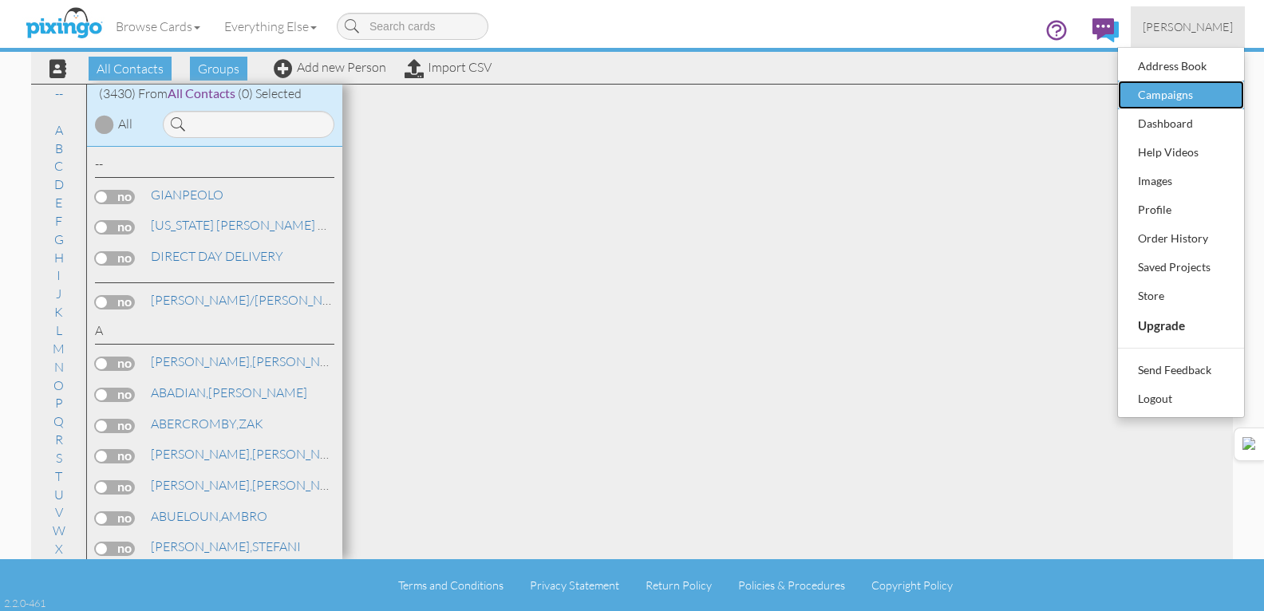
click at [1185, 96] on div "Campaigns" at bounding box center [1181, 95] width 94 height 24
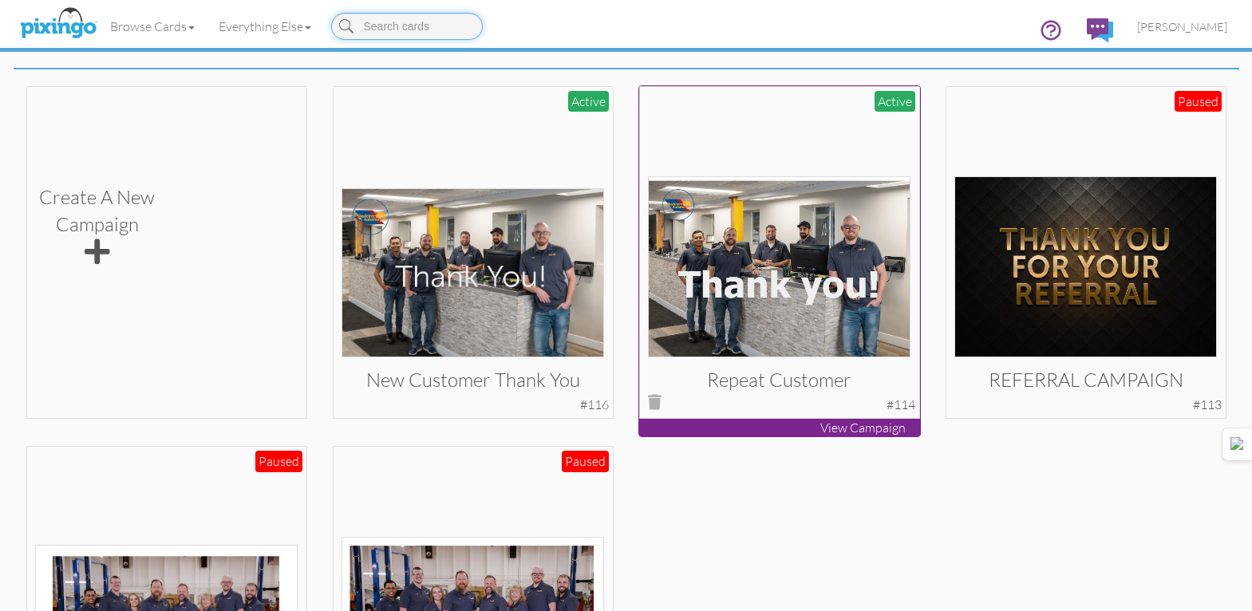
scroll to position [319, 0]
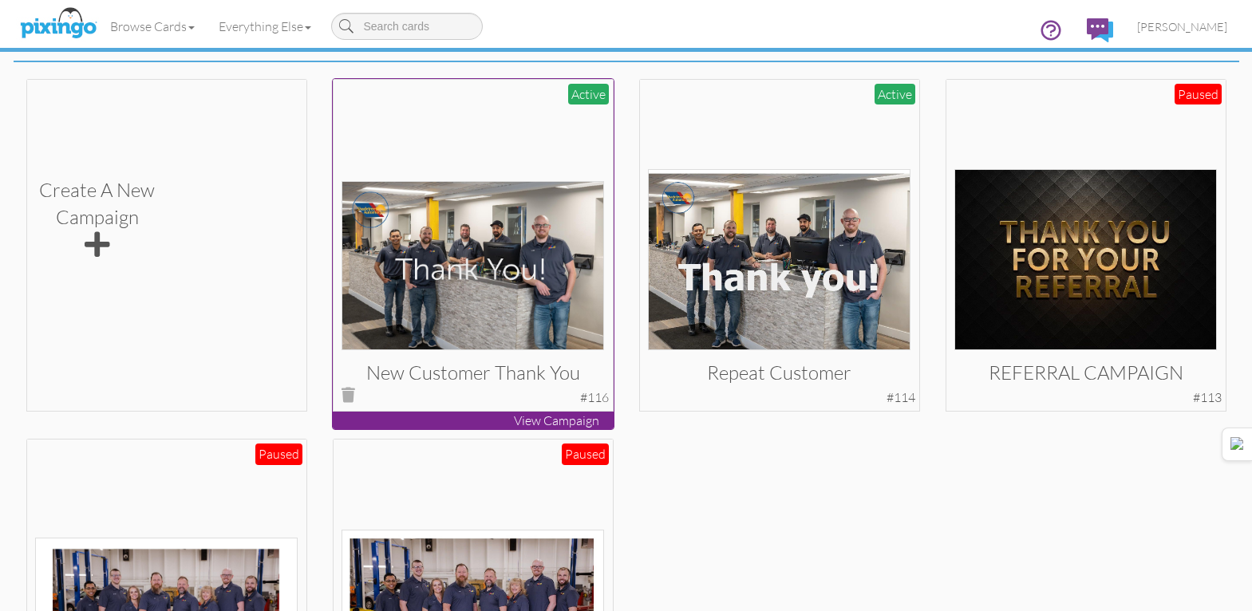
click at [570, 319] on img at bounding box center [473, 265] width 263 height 169
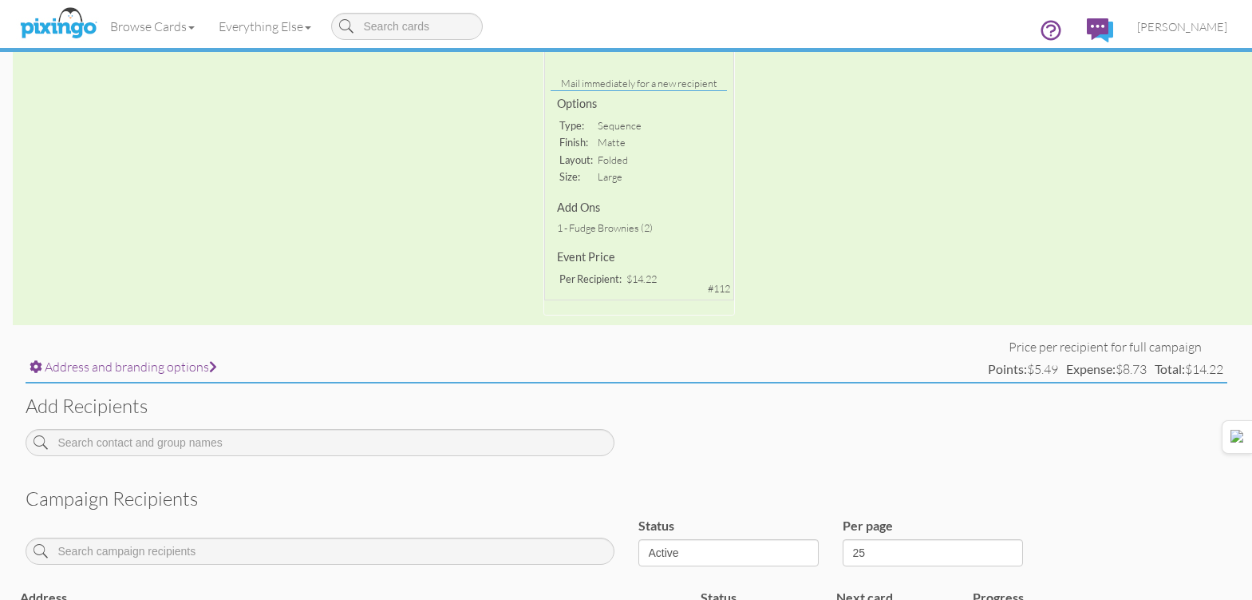
scroll to position [484, 0]
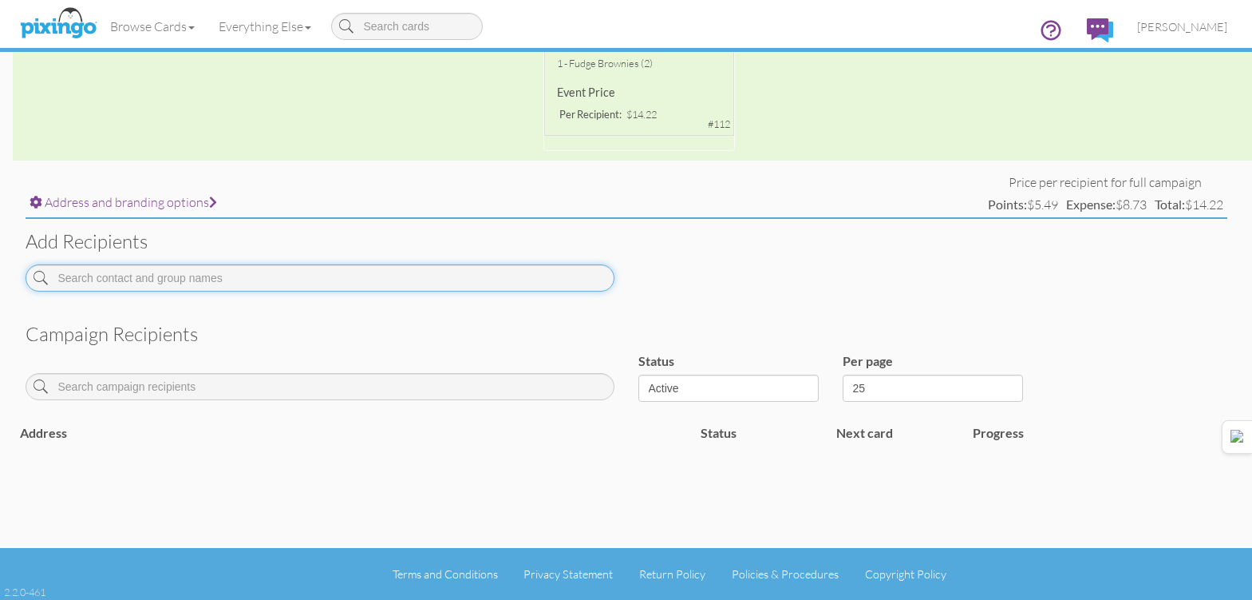
click at [414, 289] on input at bounding box center [320, 277] width 589 height 27
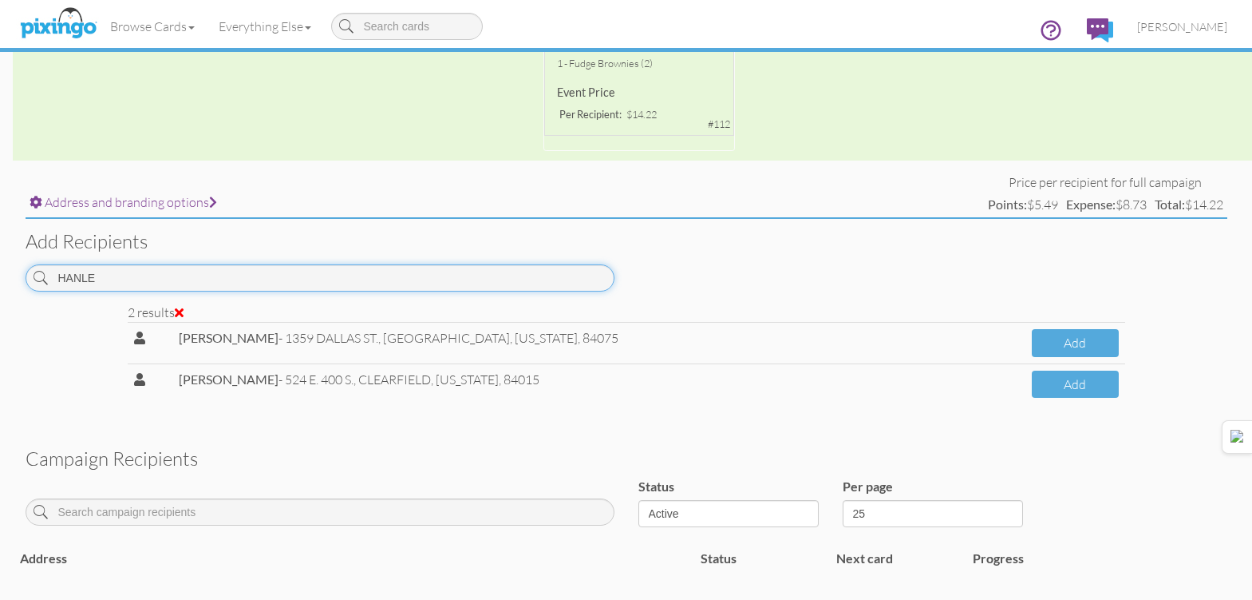
scroll to position [0, 0]
type input "HANLE"
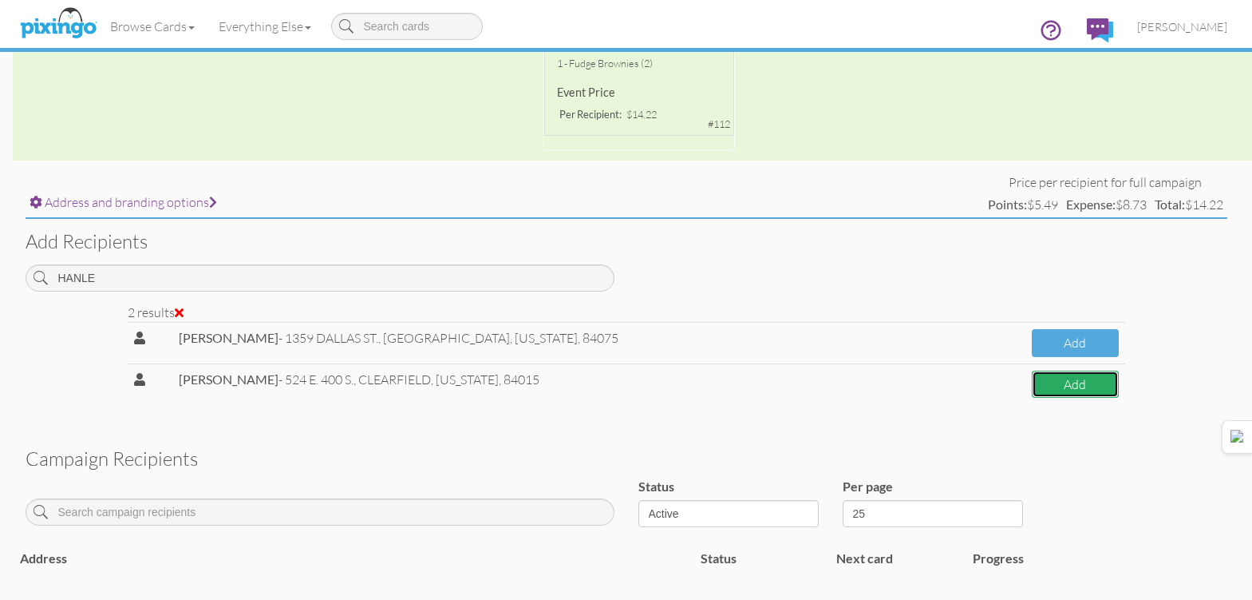
click at [1082, 386] on button "Add" at bounding box center [1075, 384] width 86 height 28
